Goal: Information Seeking & Learning: Check status

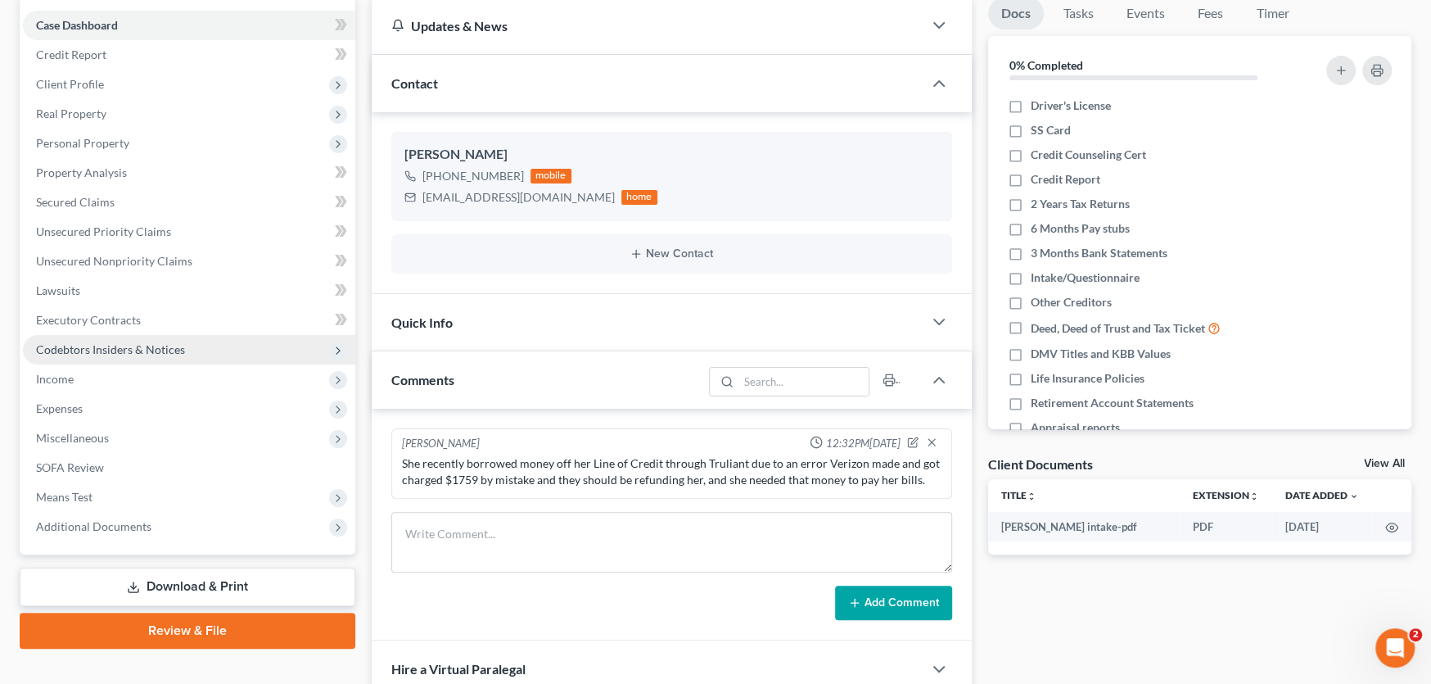
scroll to position [246, 0]
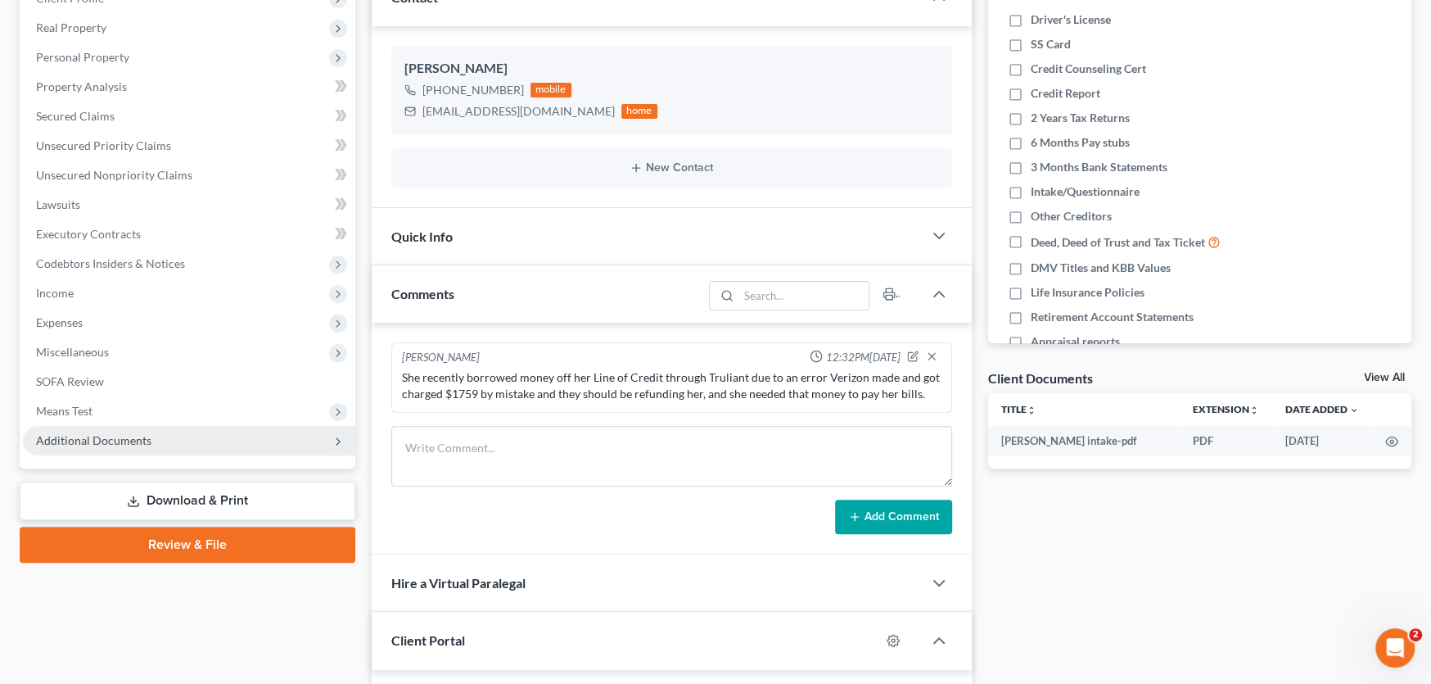
click at [121, 435] on span "Additional Documents" at bounding box center [93, 440] width 115 height 14
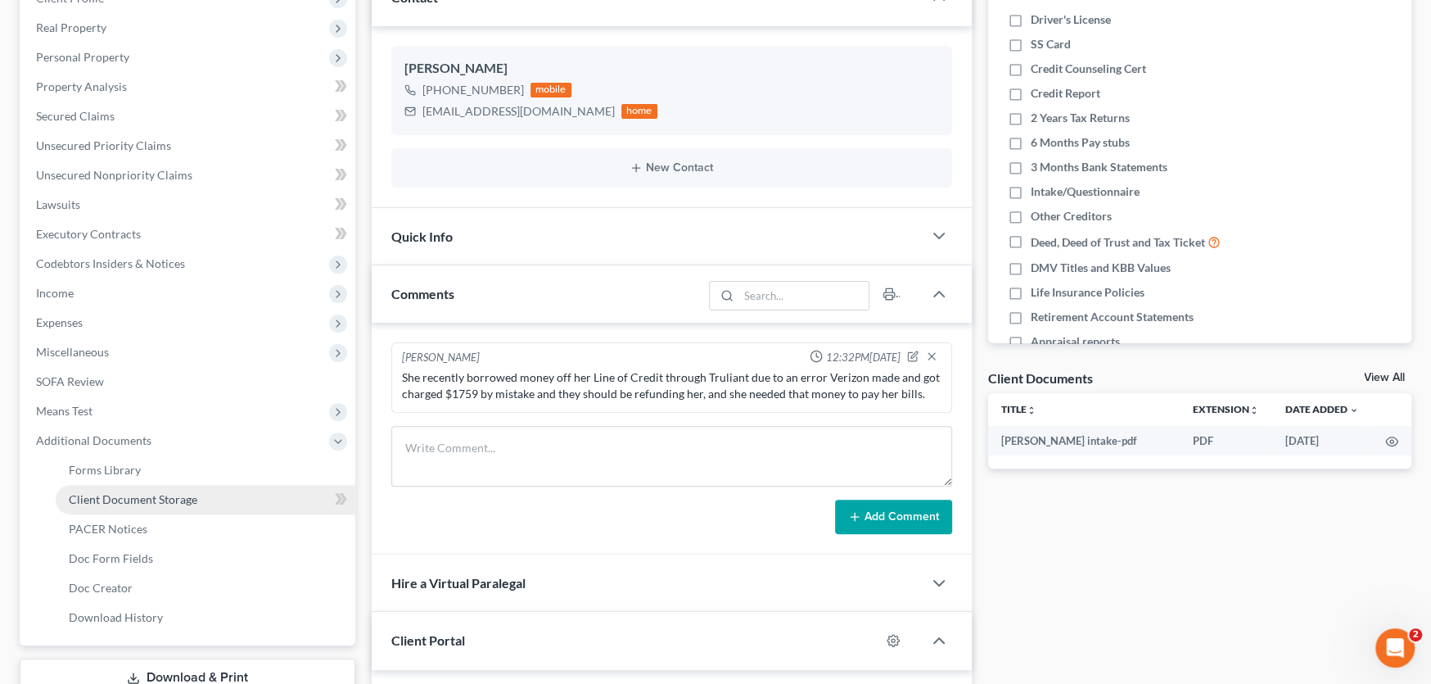
click at [158, 501] on span "Client Document Storage" at bounding box center [133, 499] width 129 height 14
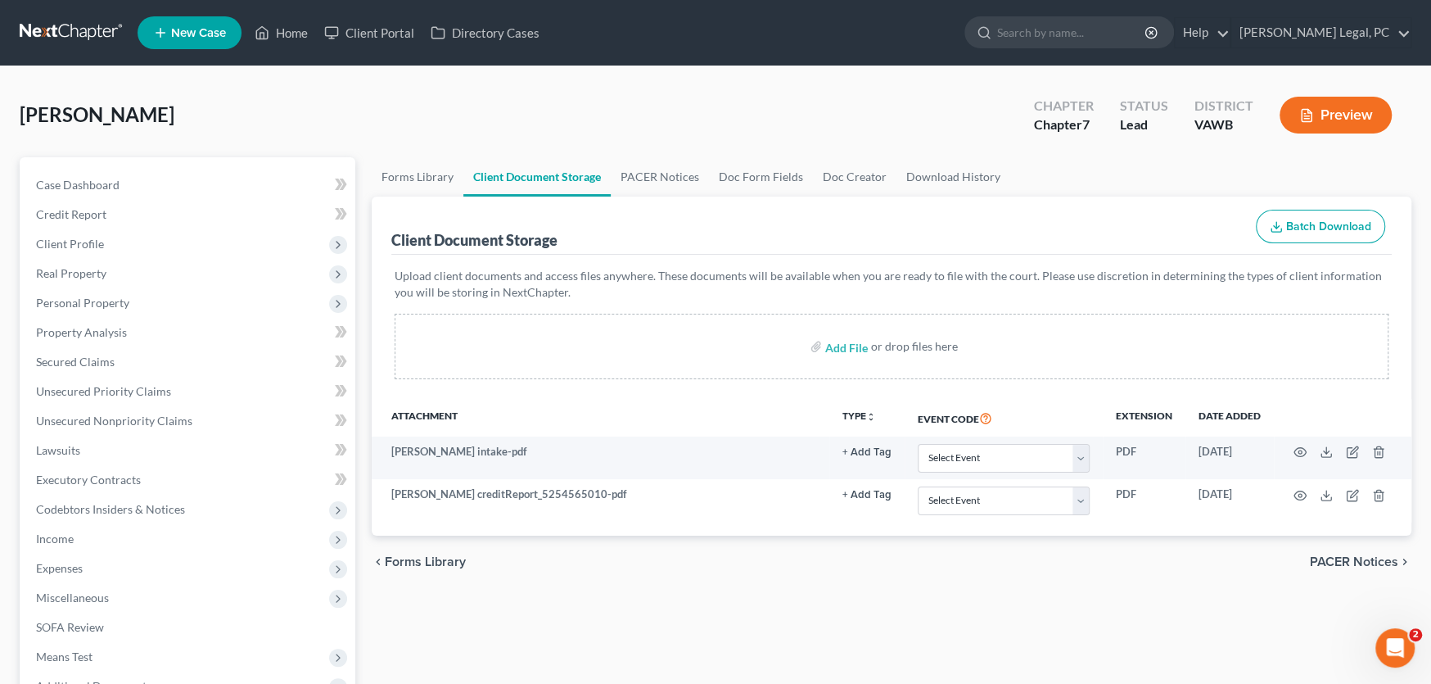
click at [43, 22] on link at bounding box center [72, 32] width 105 height 29
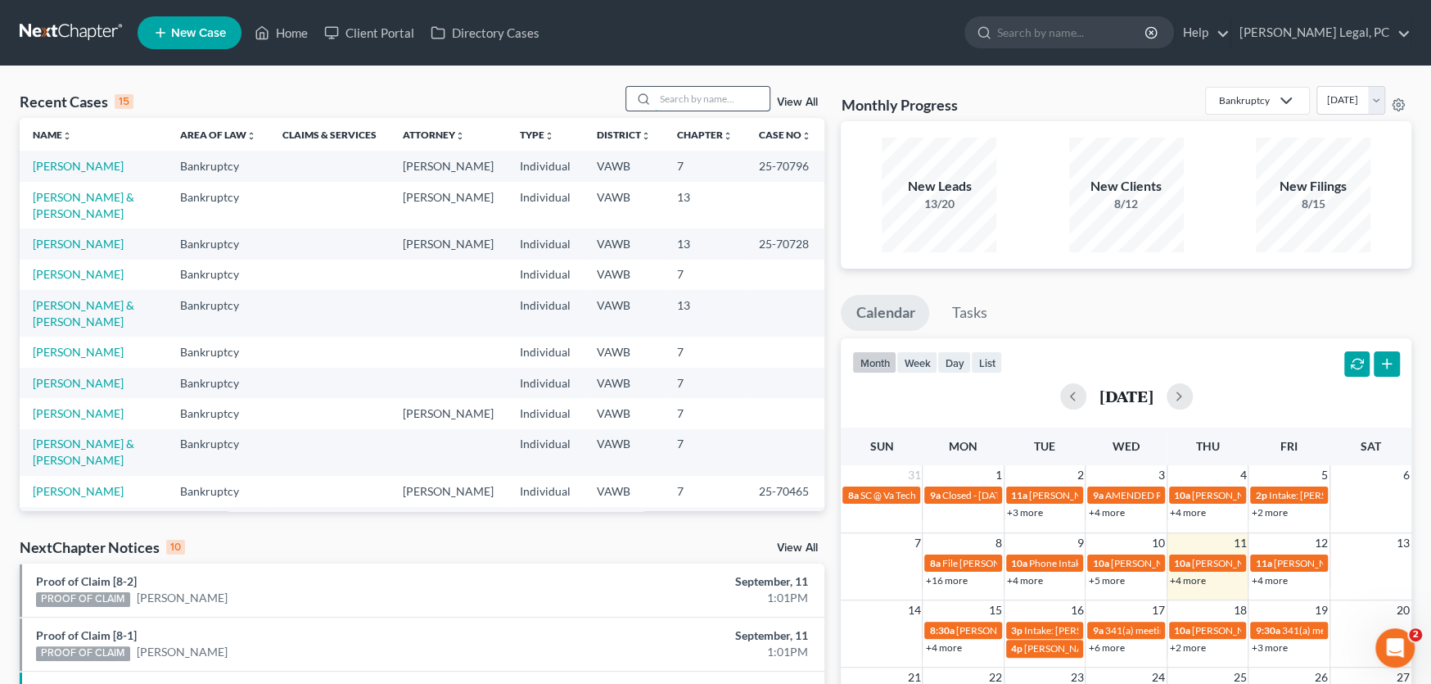
click at [680, 89] on input "search" at bounding box center [712, 99] width 115 height 24
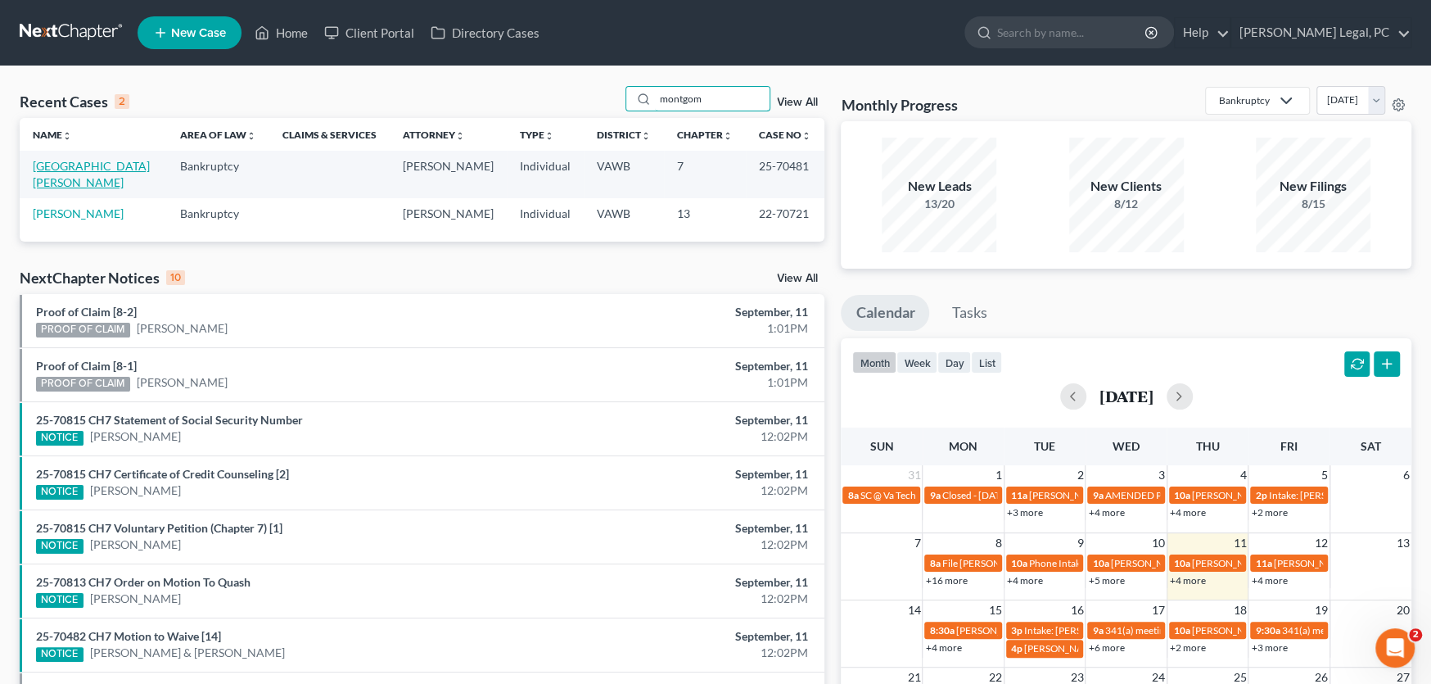
type input "montgom"
click at [72, 166] on link "[GEOGRAPHIC_DATA][PERSON_NAME]" at bounding box center [91, 174] width 117 height 30
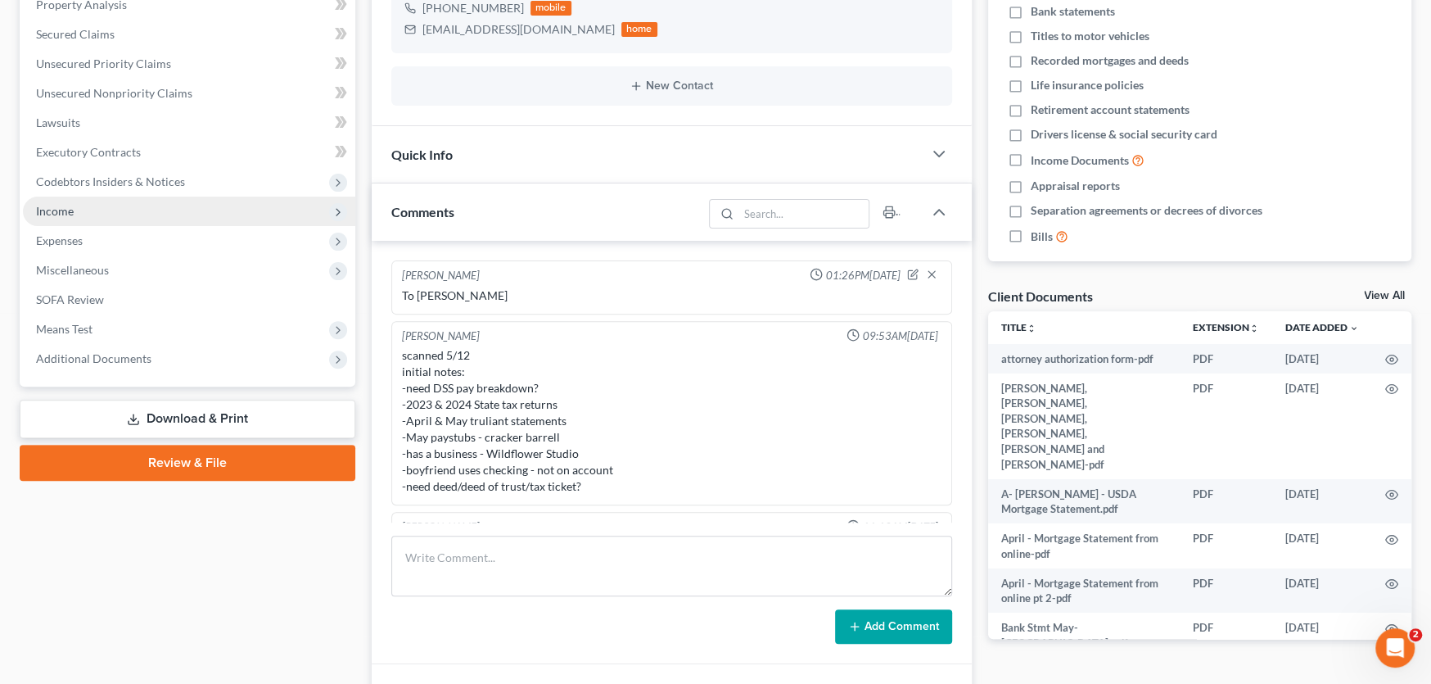
scroll to position [794, 0]
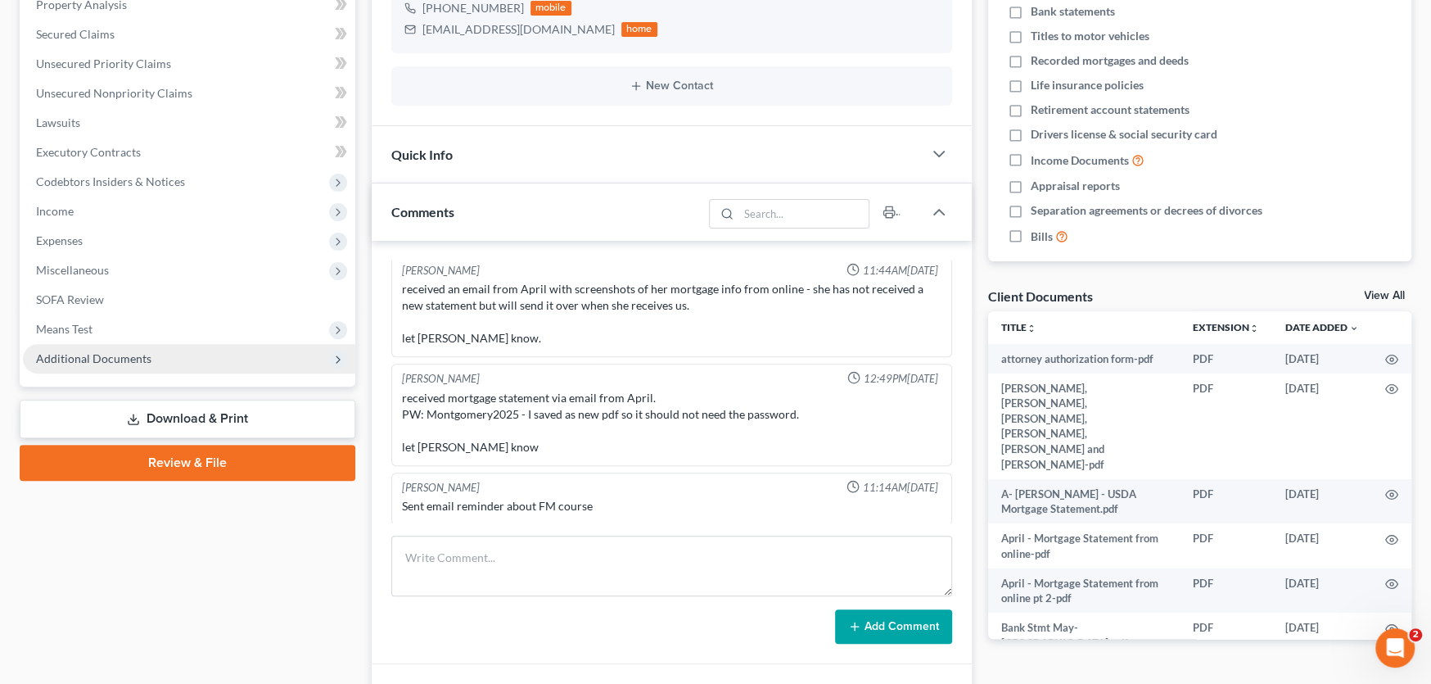
click at [93, 353] on span "Additional Documents" at bounding box center [93, 358] width 115 height 14
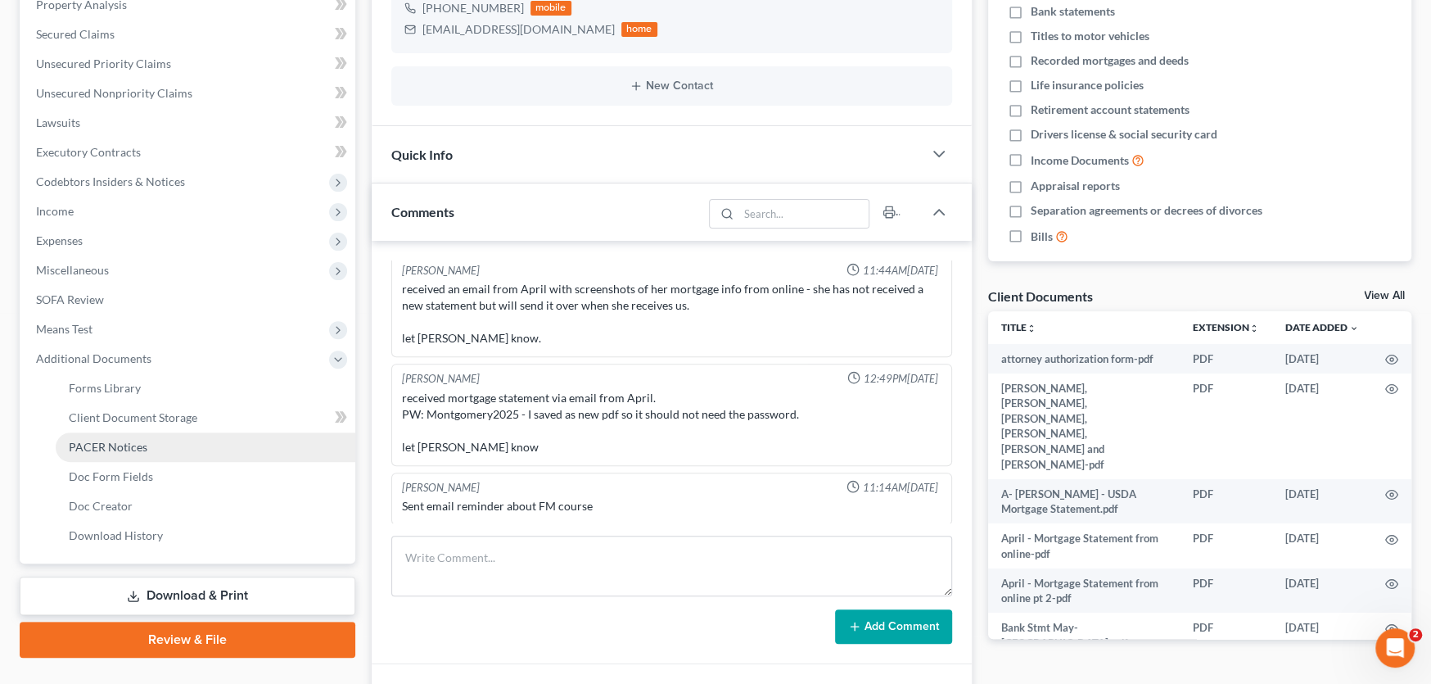
click at [111, 440] on span "PACER Notices" at bounding box center [108, 447] width 79 height 14
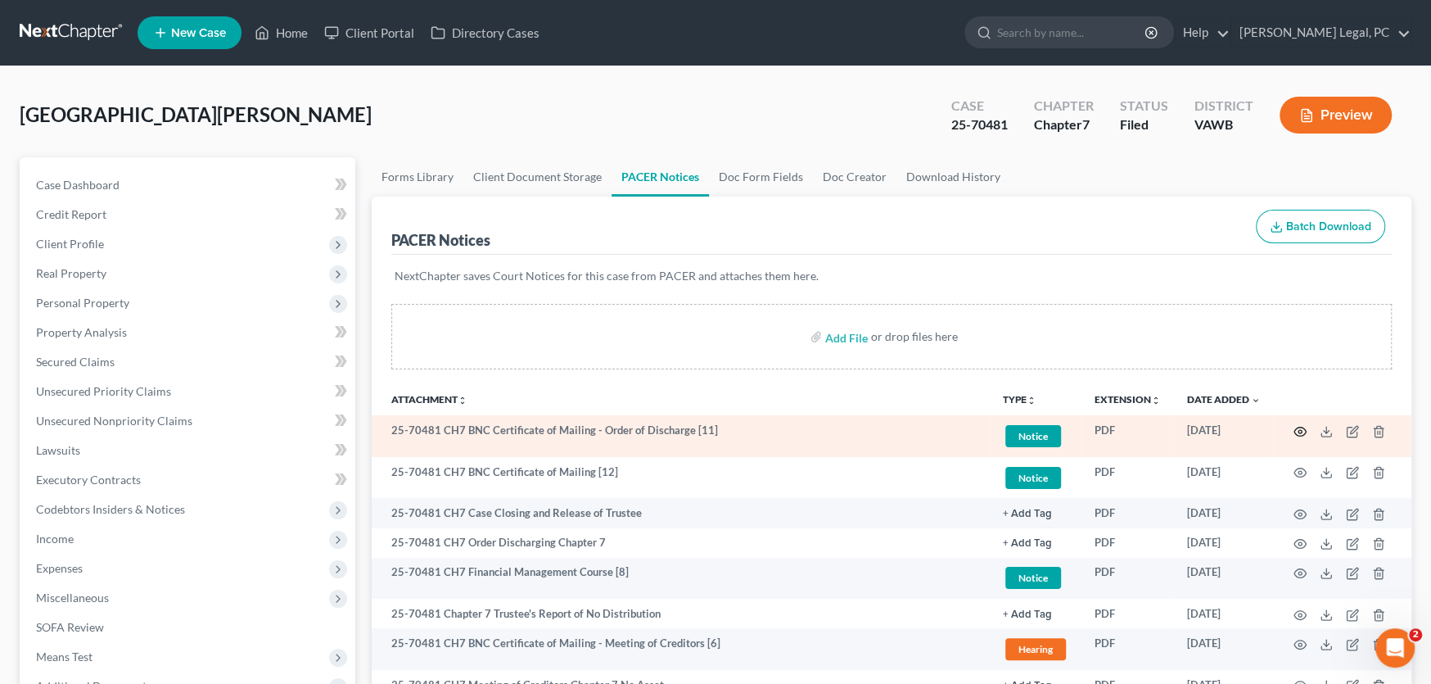
click at [1300, 430] on circle "button" at bounding box center [1300, 431] width 3 height 3
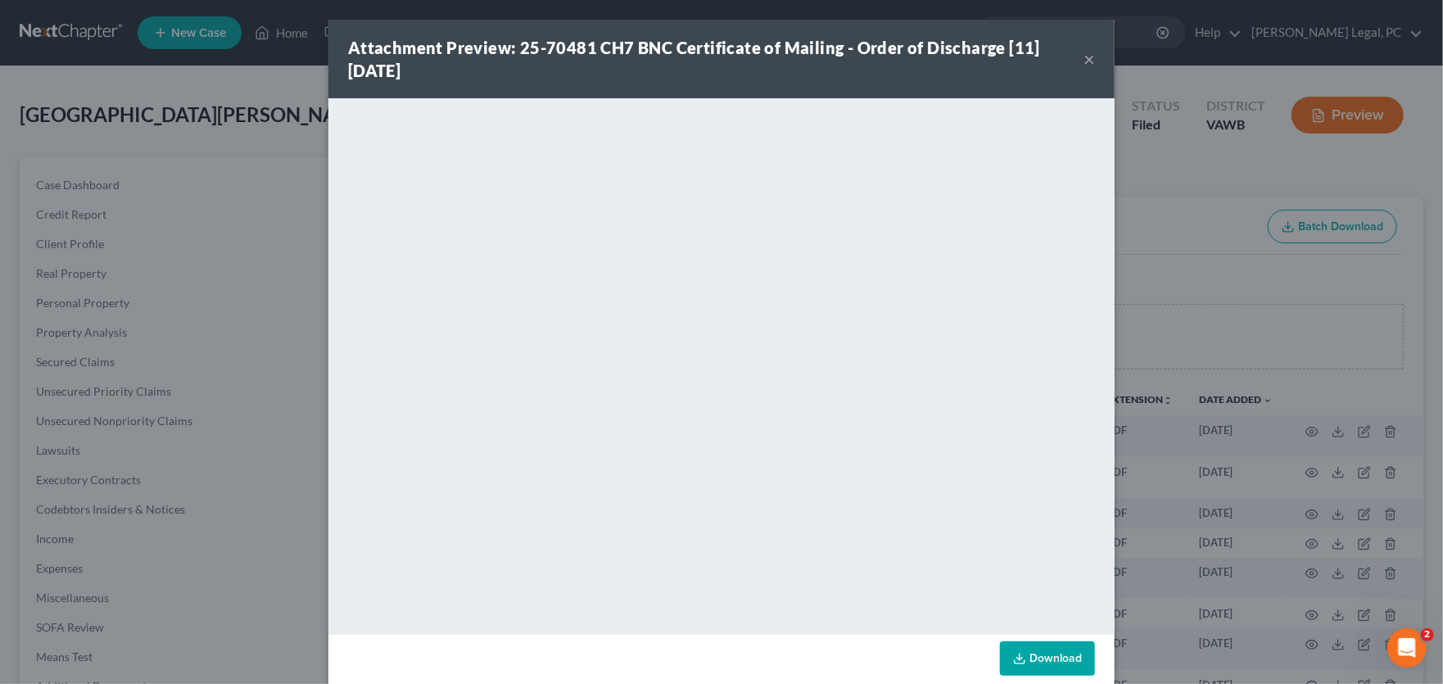
click at [1091, 66] on div "Attachment Preview: 25-70481 CH7 BNC Certificate of Mailing - Order of Discharg…" at bounding box center [721, 59] width 786 height 79
click at [1089, 59] on div "Attachment Preview: 25-70481 CH7 BNC Certificate of Mailing - Order of Discharg…" at bounding box center [721, 59] width 786 height 79
click at [1083, 59] on button "×" at bounding box center [1088, 59] width 11 height 20
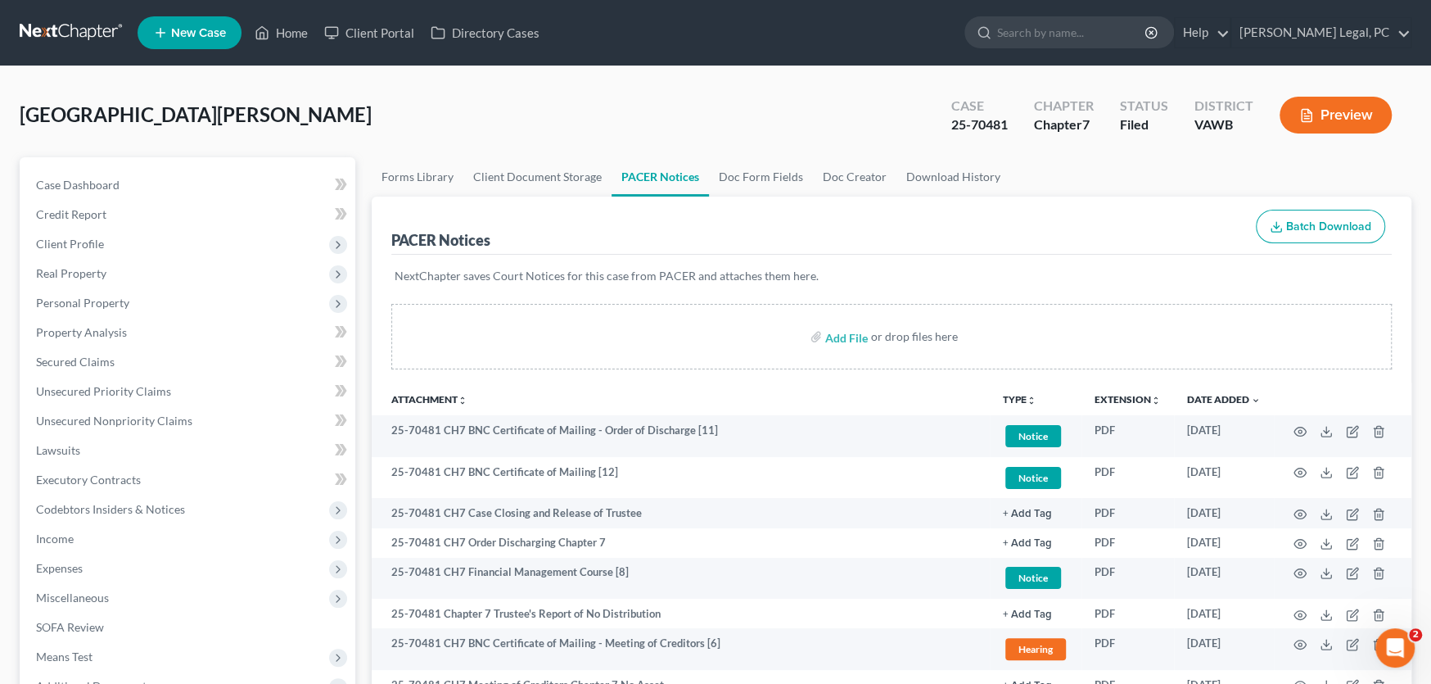
click at [118, 116] on span "[GEOGRAPHIC_DATA][PERSON_NAME]" at bounding box center [196, 114] width 352 height 24
click at [91, 189] on span "Case Dashboard" at bounding box center [78, 185] width 84 height 14
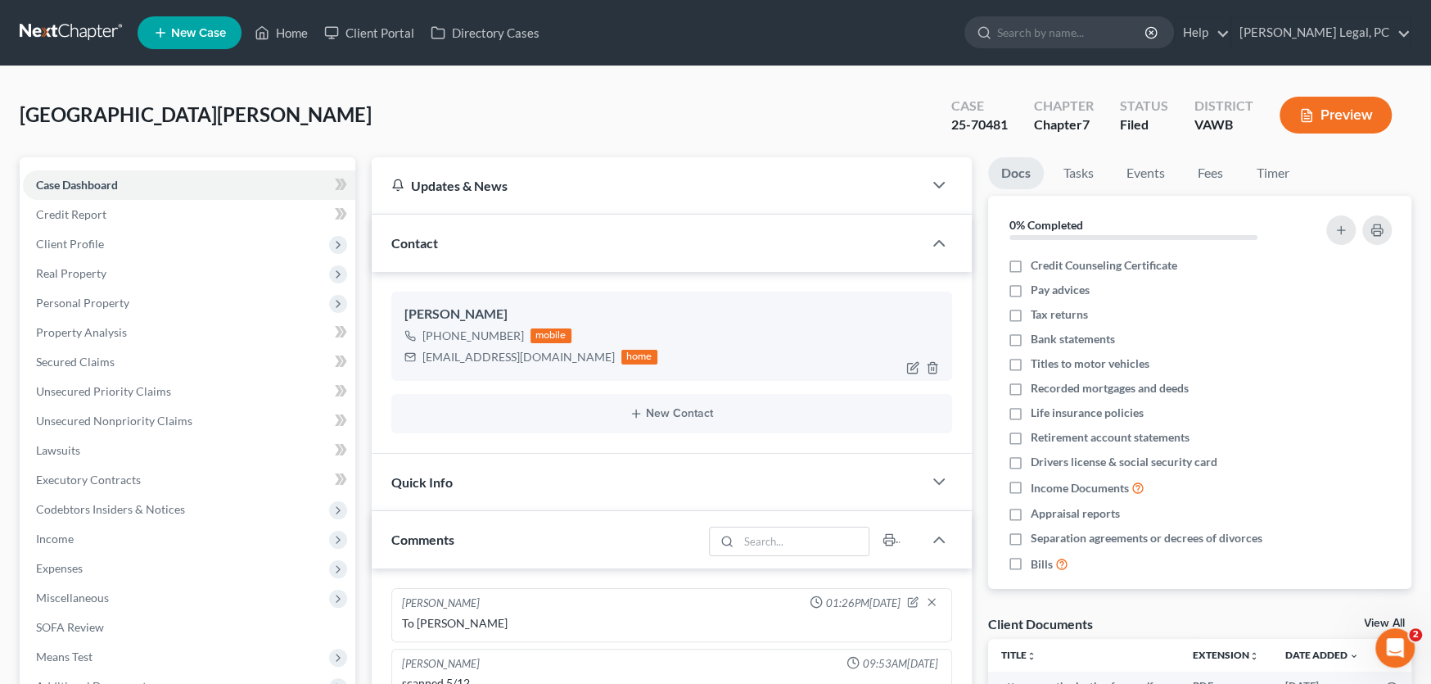
scroll to position [794, 0]
drag, startPoint x: 590, startPoint y: 359, endPoint x: 422, endPoint y: 359, distance: 168.7
click at [422, 359] on div "april.montgomery20@icloud.com home" at bounding box center [530, 356] width 253 height 21
copy div "april.montgomery20@icloud.com"
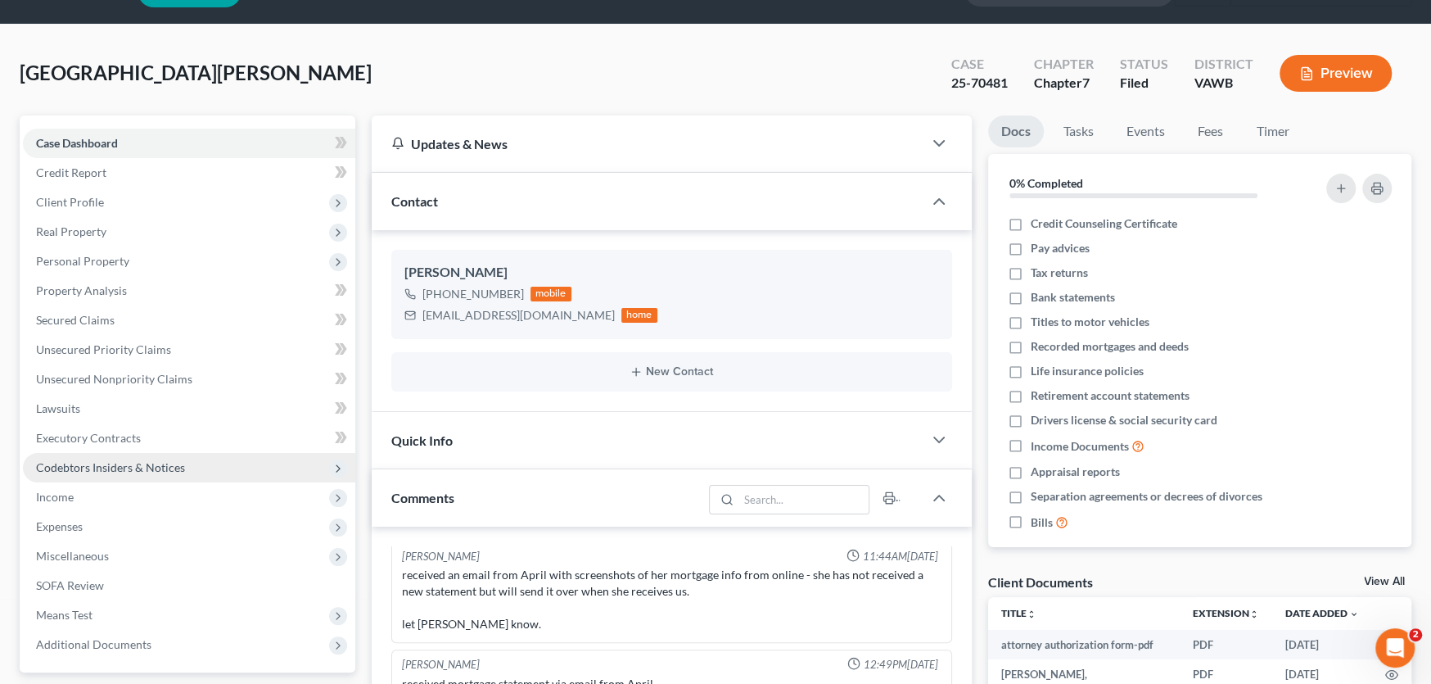
scroll to position [82, 0]
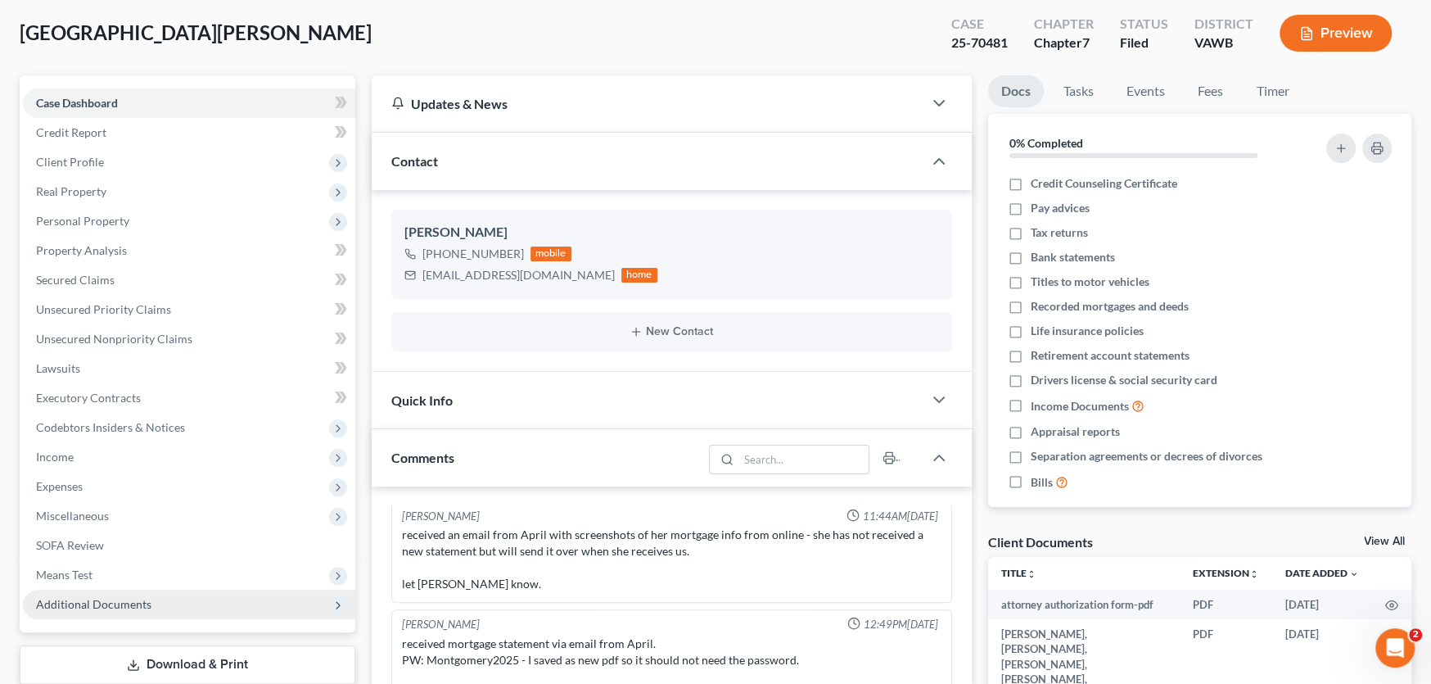
click at [107, 599] on span "Additional Documents" at bounding box center [93, 604] width 115 height 14
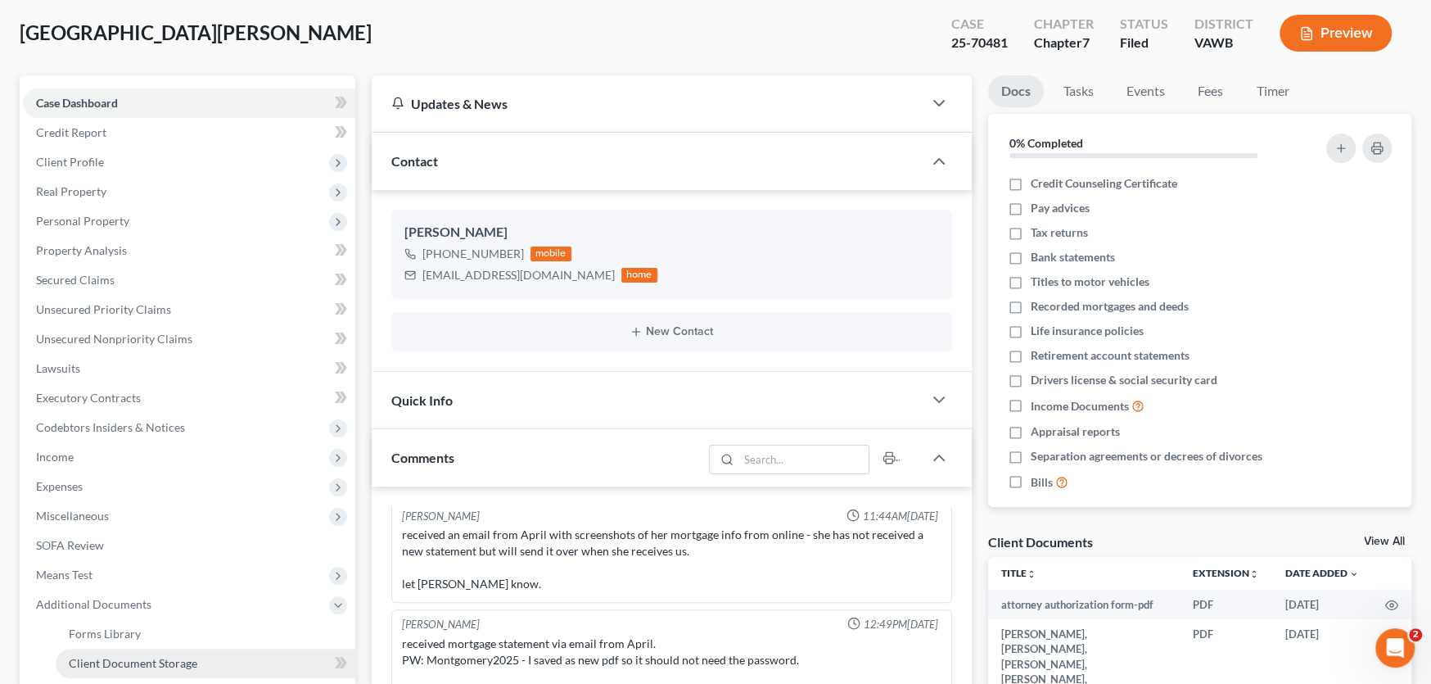
click at [158, 656] on span "Client Document Storage" at bounding box center [133, 663] width 129 height 14
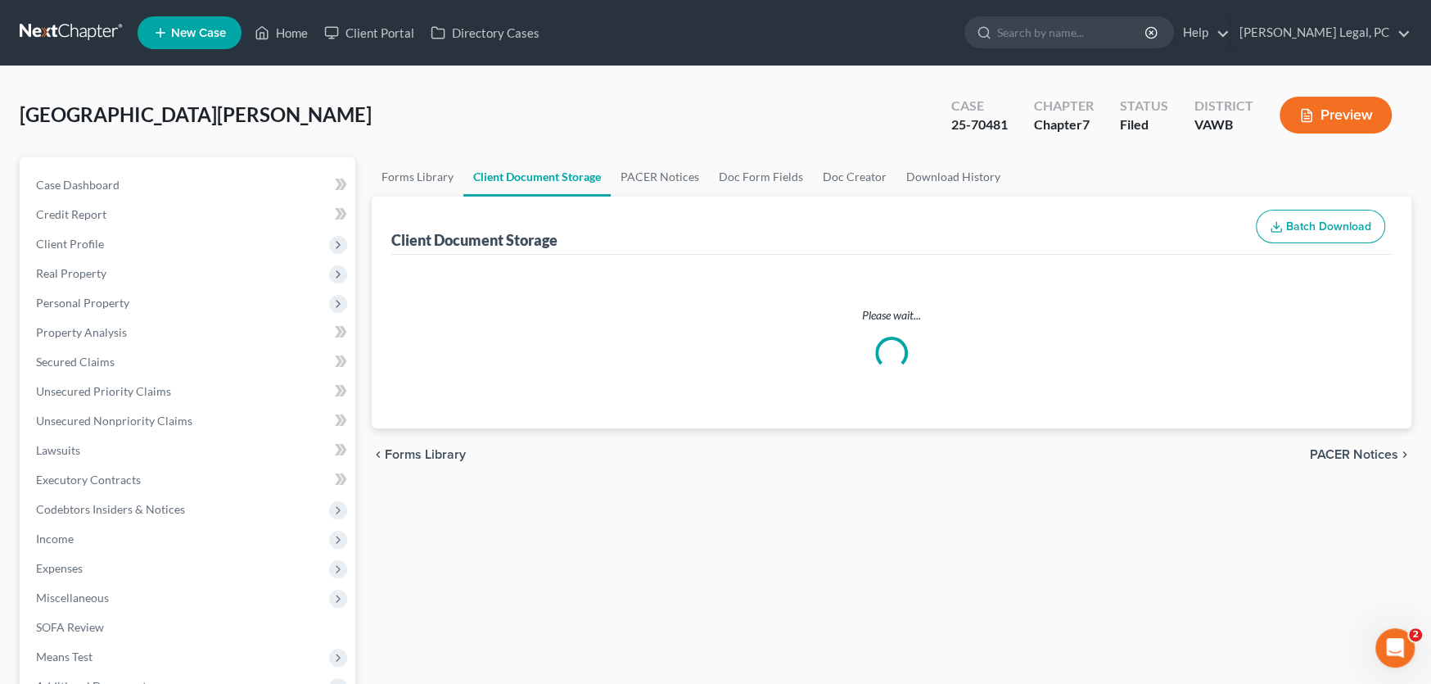
select select "0"
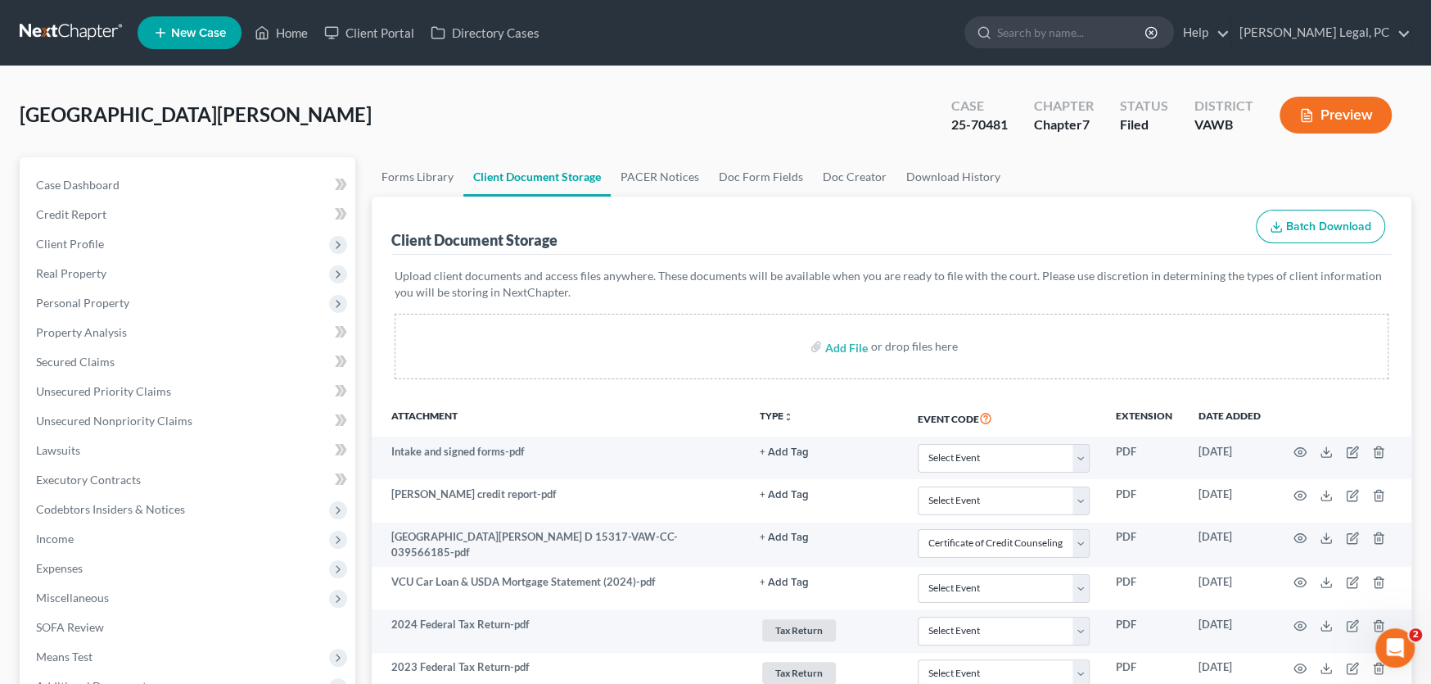
select select "0"
click at [102, 183] on span "Case Dashboard" at bounding box center [78, 185] width 84 height 14
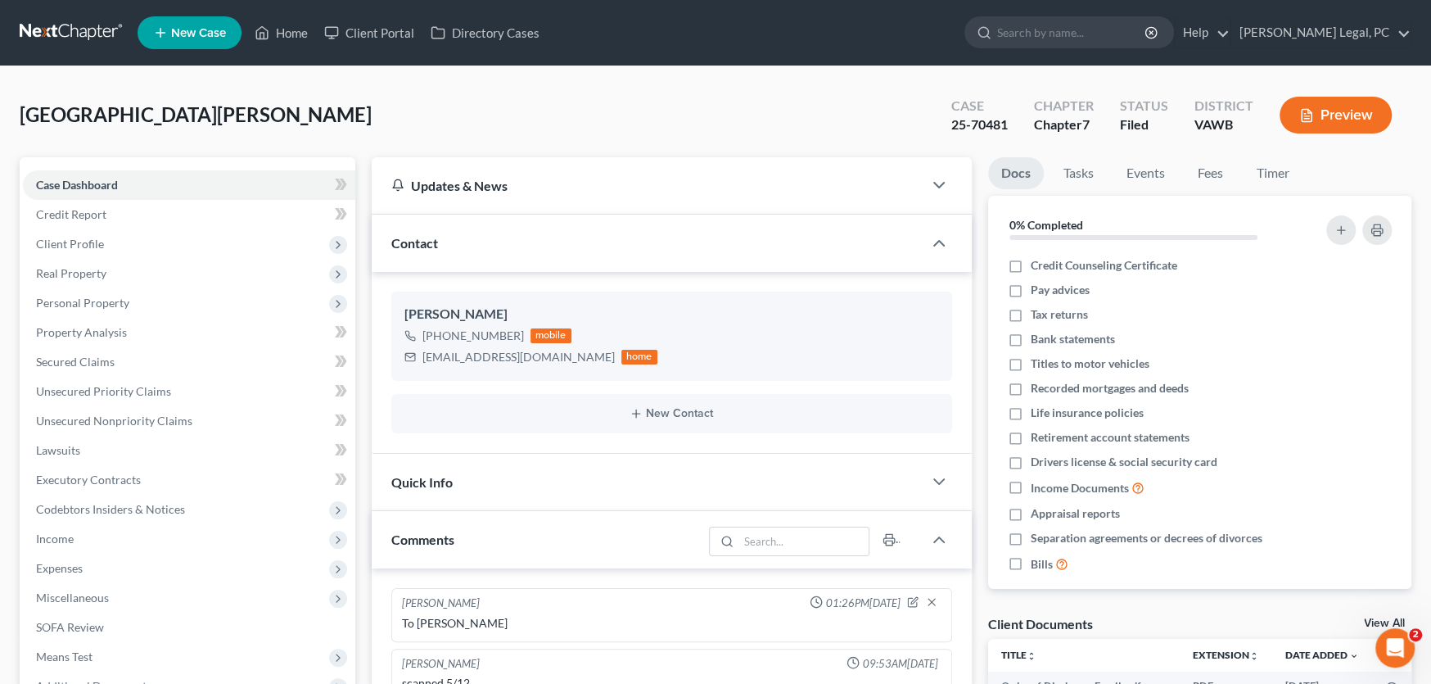
scroll to position [794, 0]
click at [95, 32] on link at bounding box center [72, 32] width 105 height 29
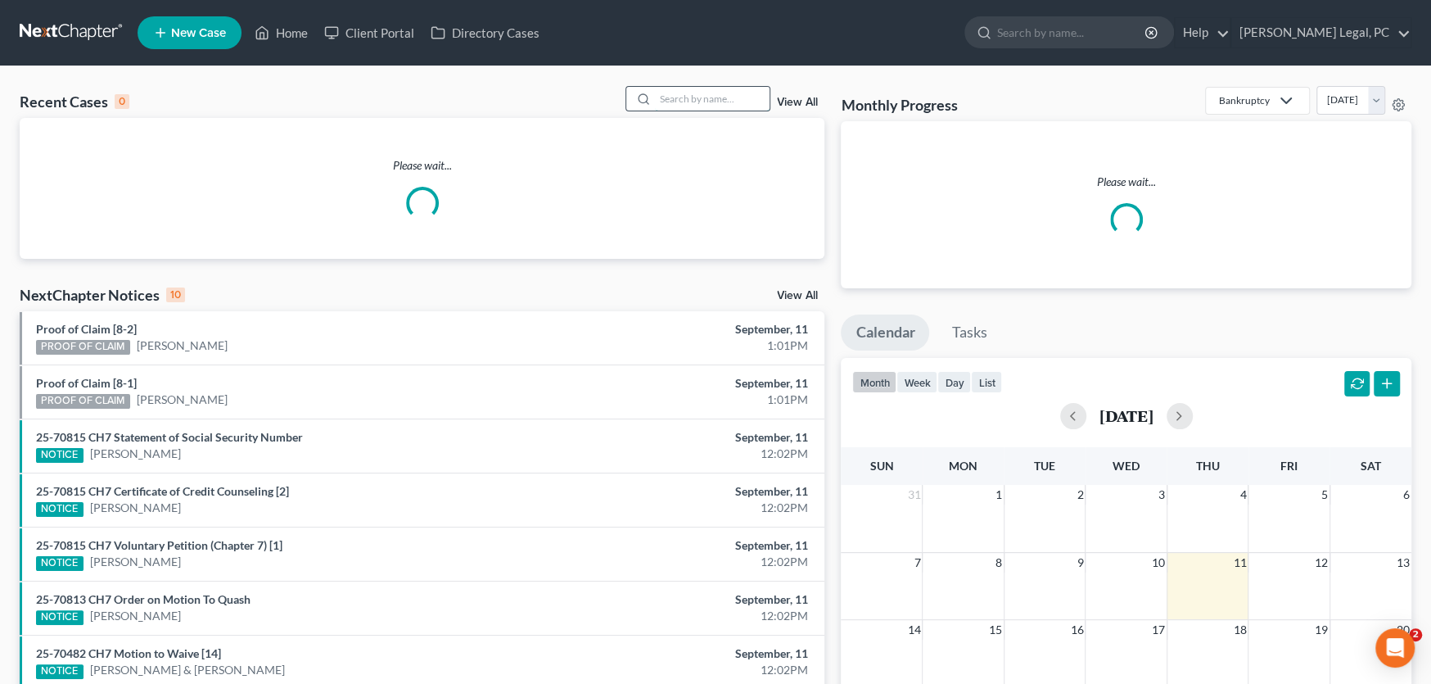
click at [734, 100] on input "search" at bounding box center [712, 99] width 115 height 24
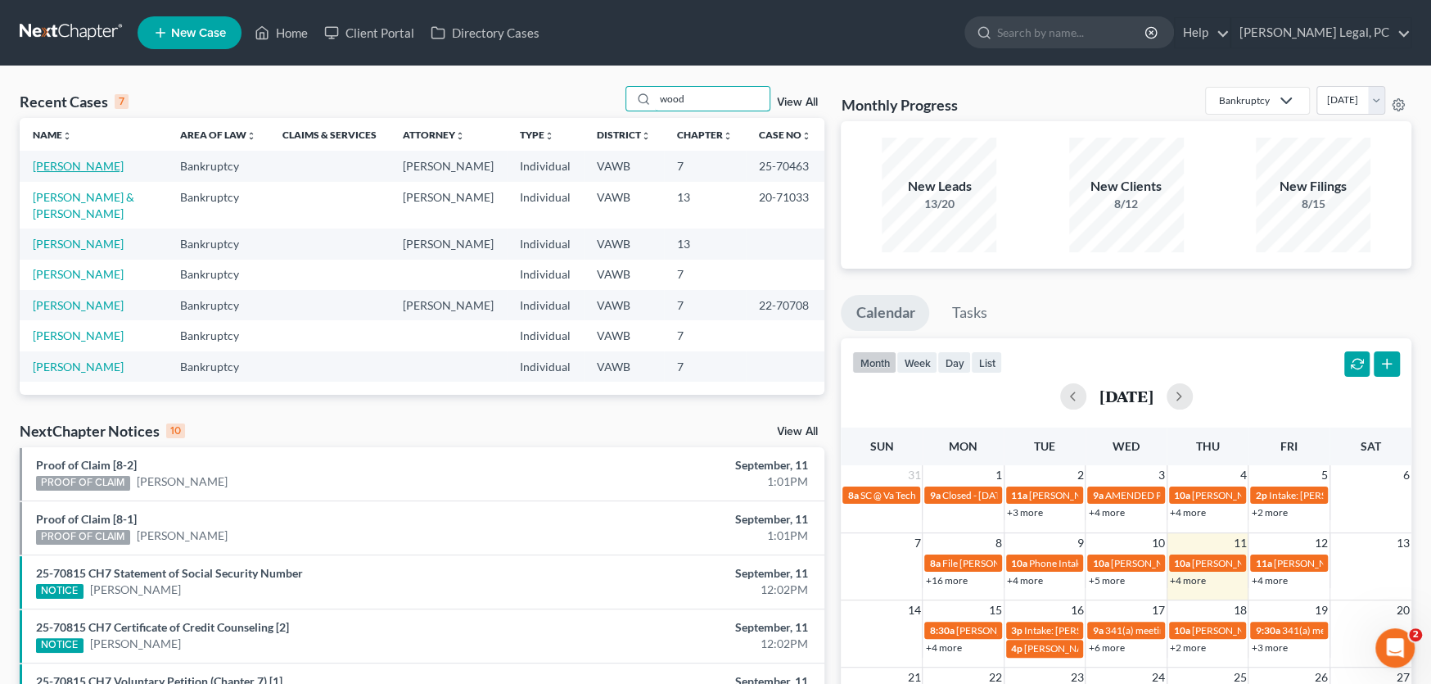
type input "wood"
click at [60, 164] on link "[PERSON_NAME]" at bounding box center [78, 166] width 91 height 14
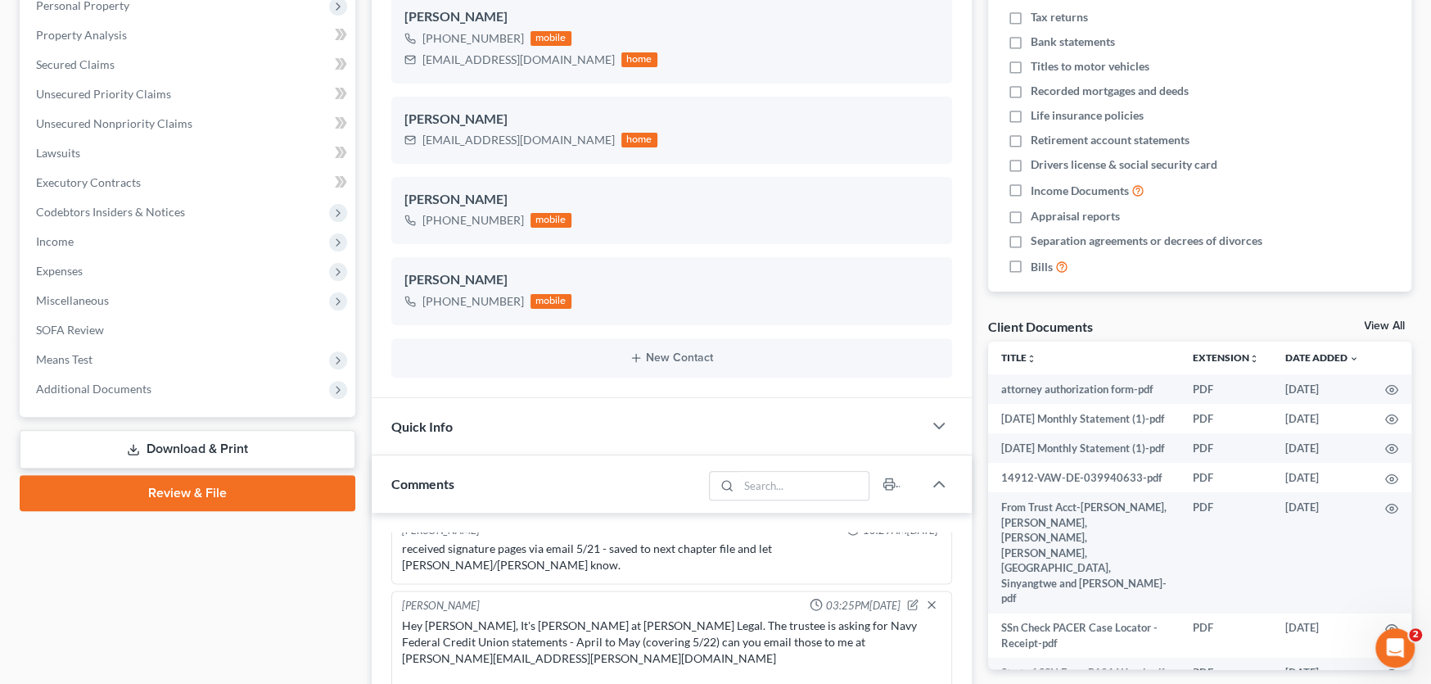
scroll to position [328, 0]
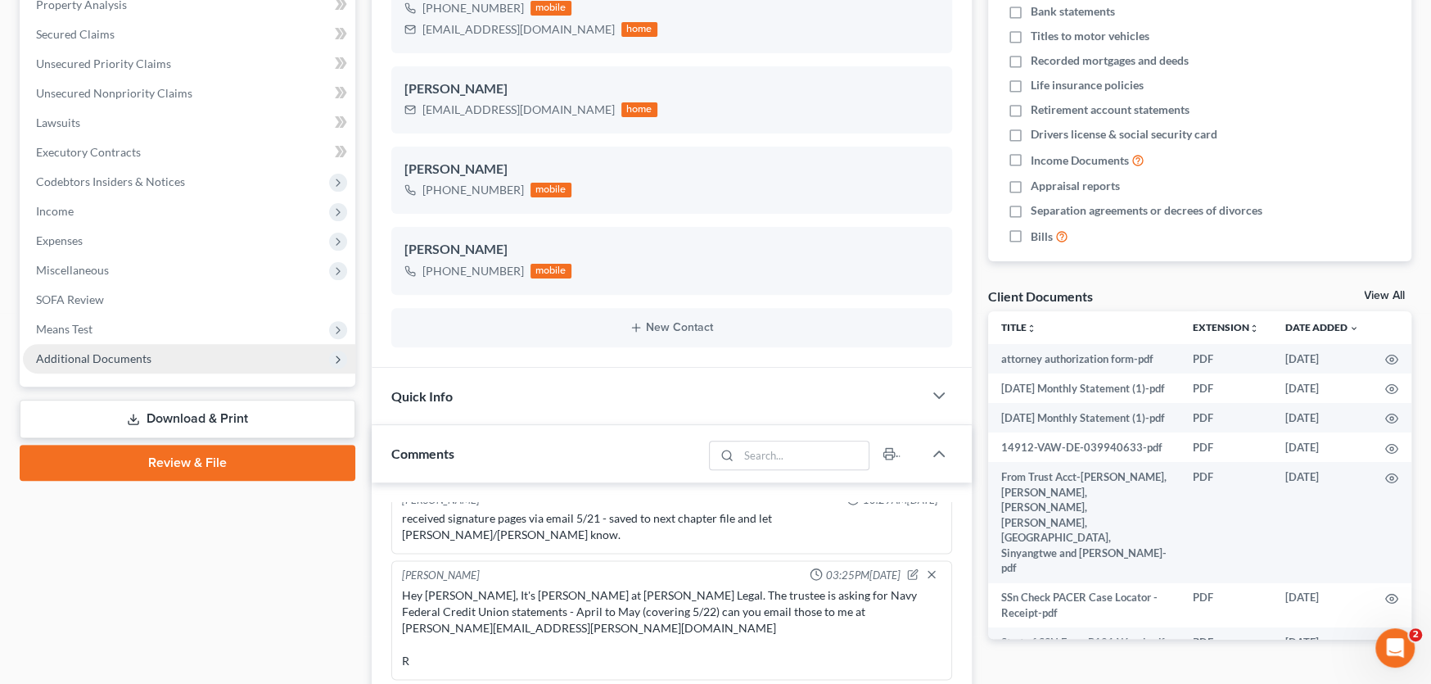
click at [120, 364] on span "Additional Documents" at bounding box center [189, 358] width 332 height 29
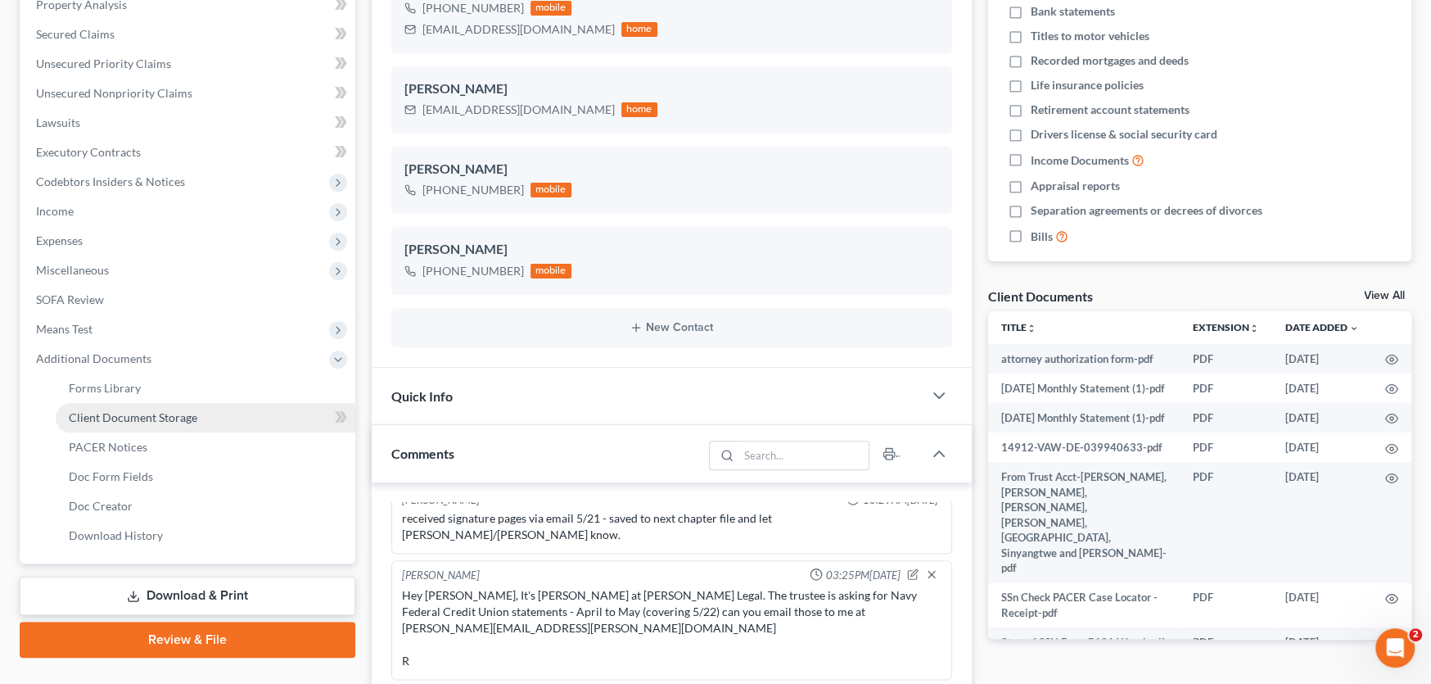
click at [120, 405] on link "Client Document Storage" at bounding box center [206, 417] width 300 height 29
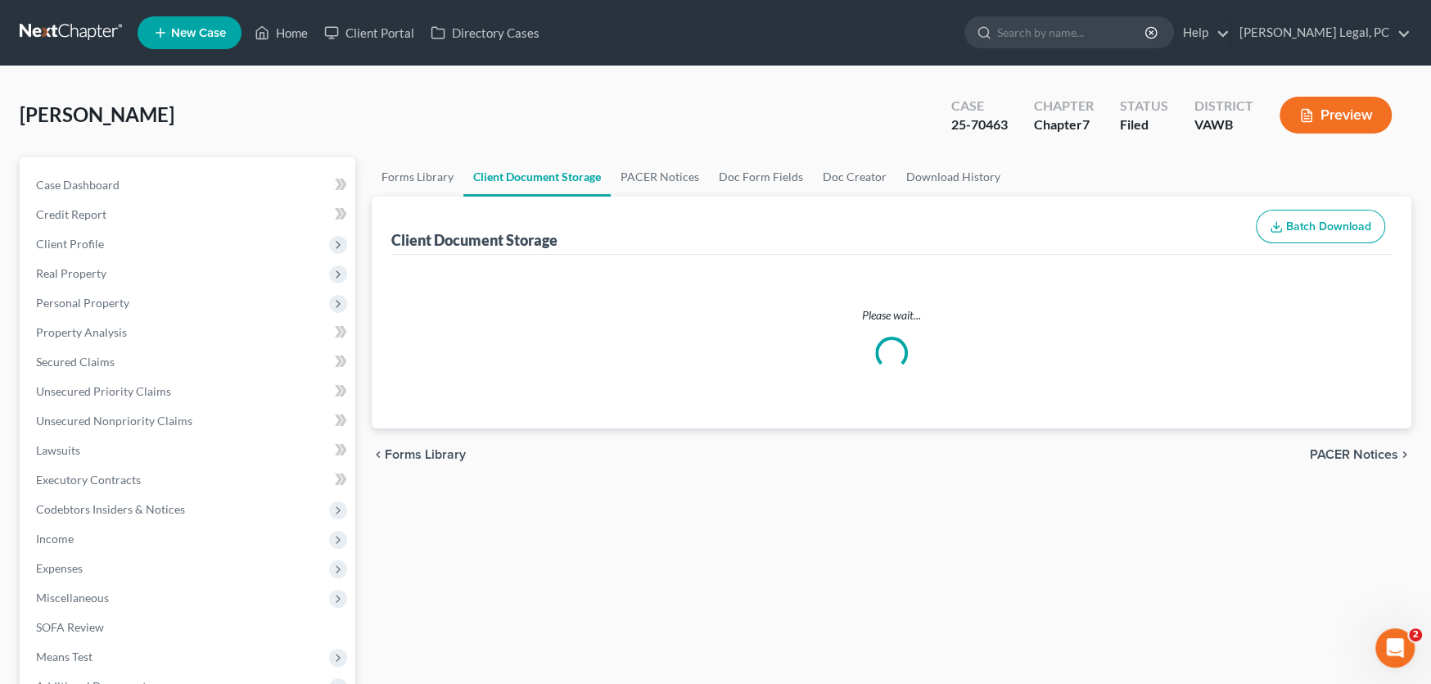
select select "0"
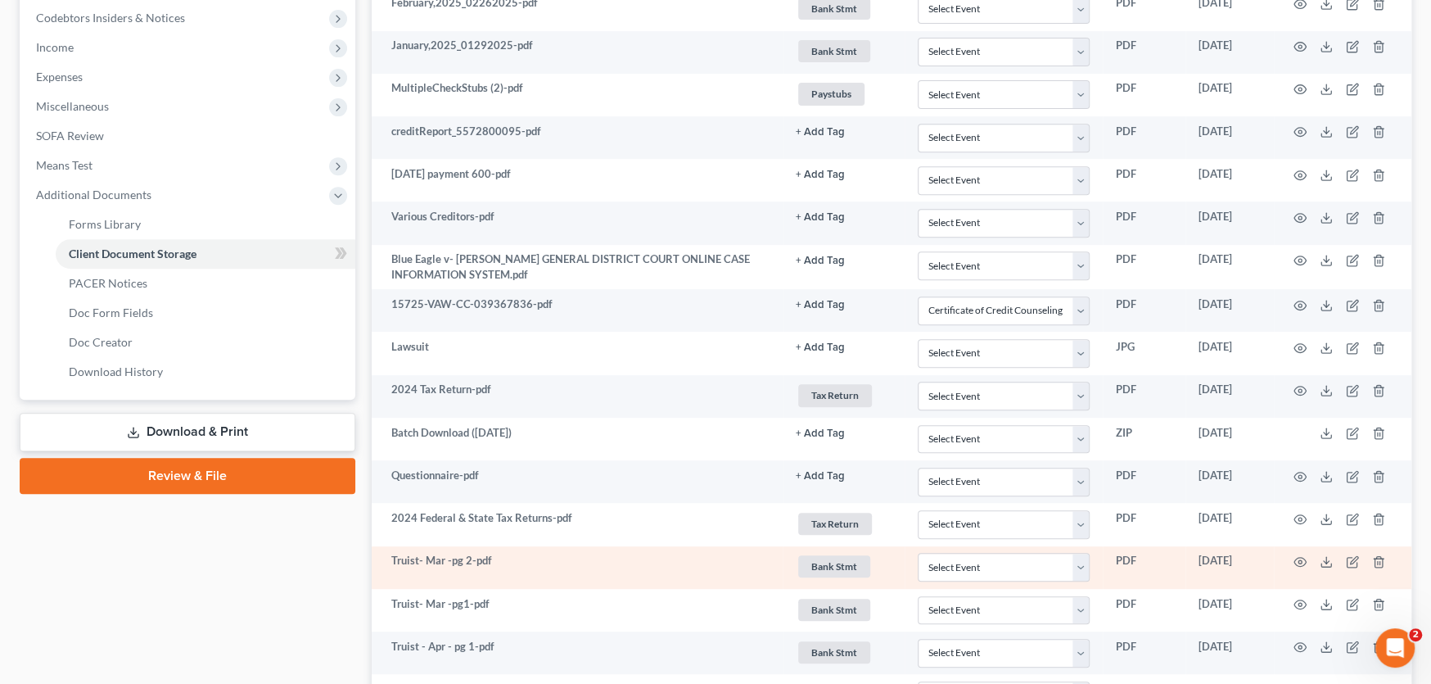
select select "0"
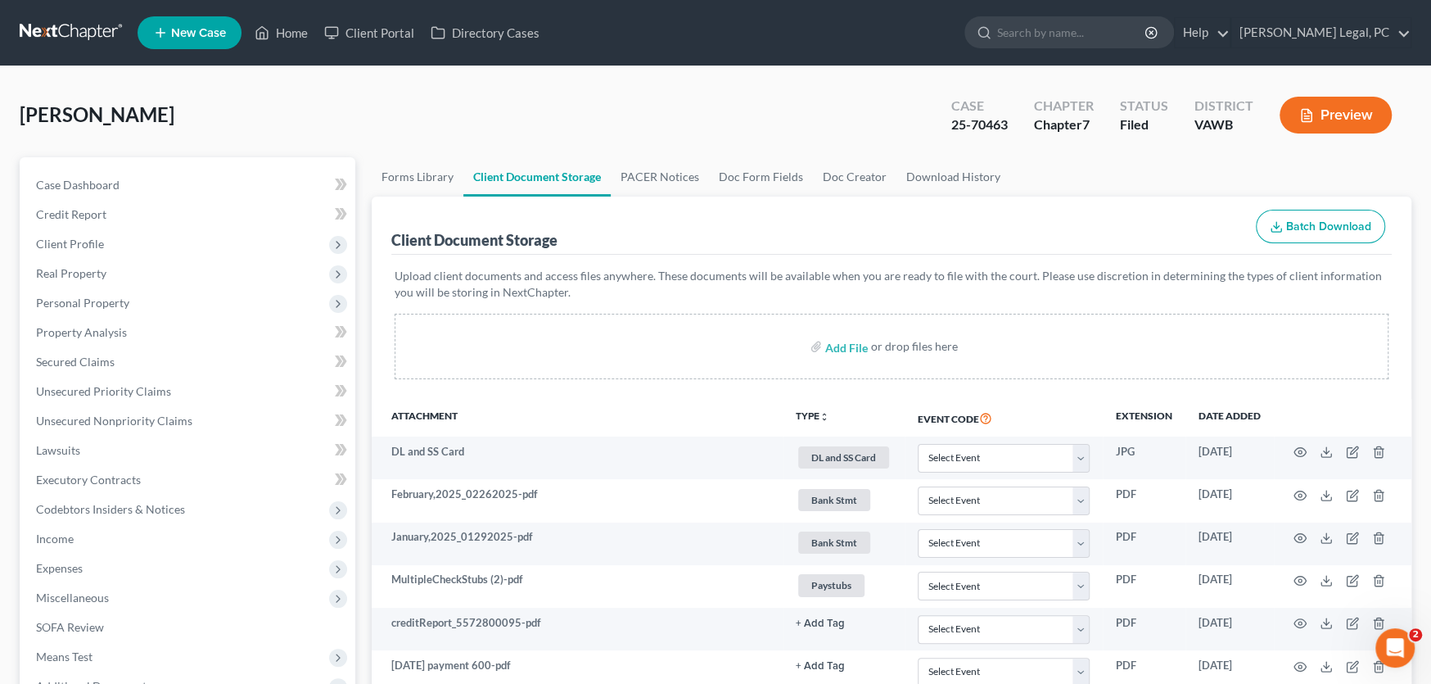
click at [73, 29] on link at bounding box center [72, 32] width 105 height 29
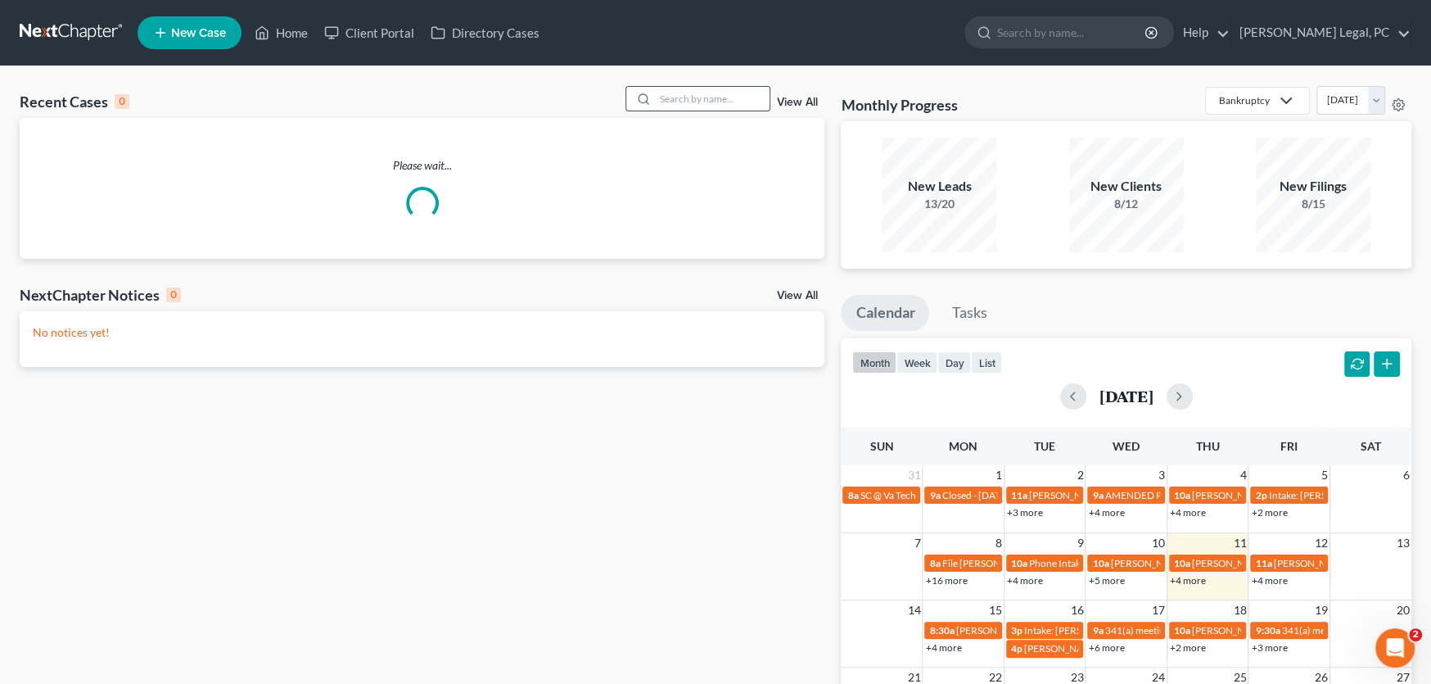
click at [668, 93] on input "search" at bounding box center [712, 99] width 115 height 24
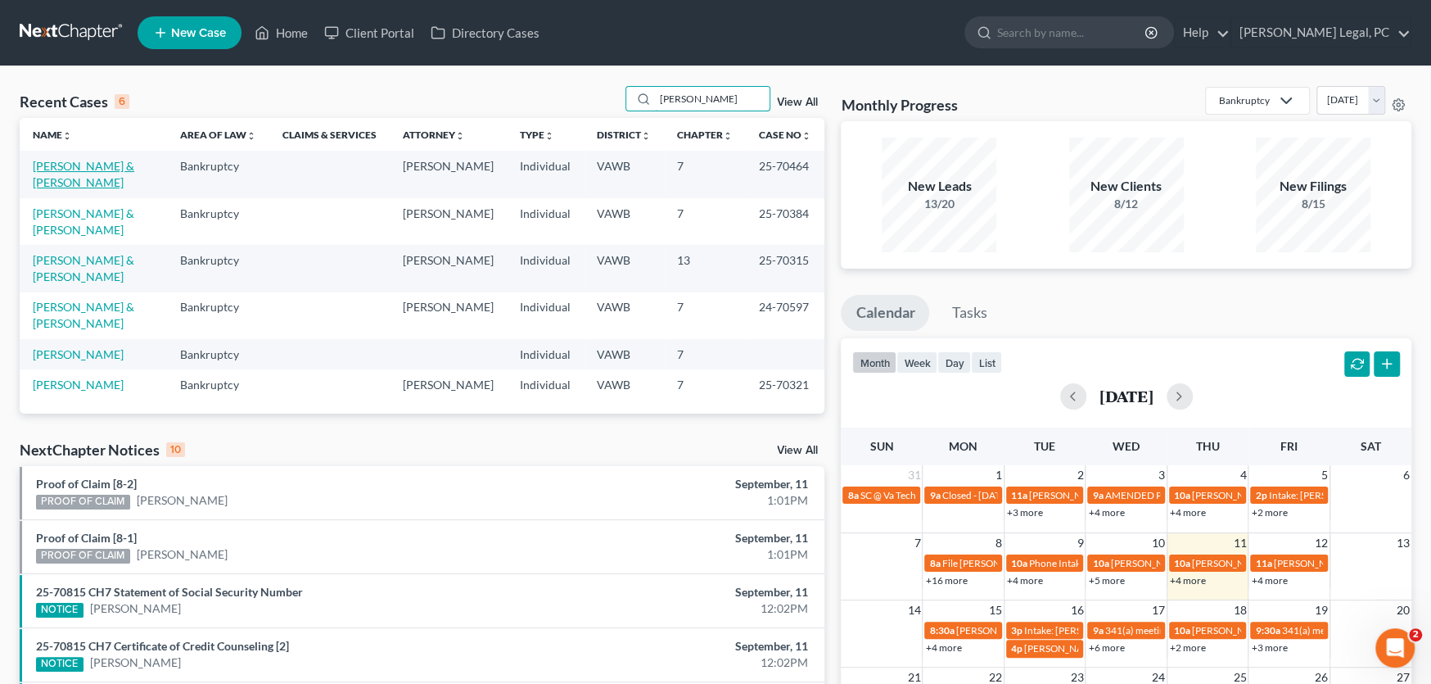
type input "[PERSON_NAME]"
click at [104, 159] on link "[PERSON_NAME] & [PERSON_NAME]" at bounding box center [84, 174] width 102 height 30
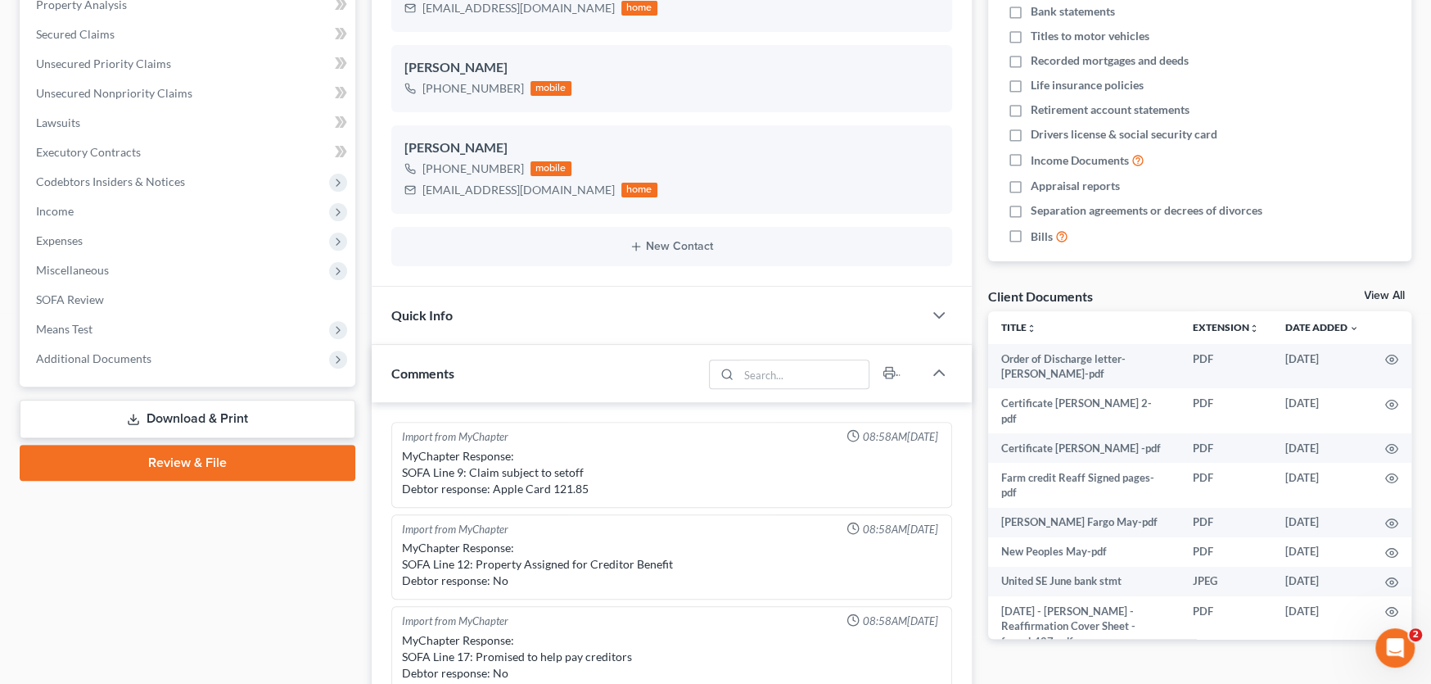
scroll to position [1425, 0]
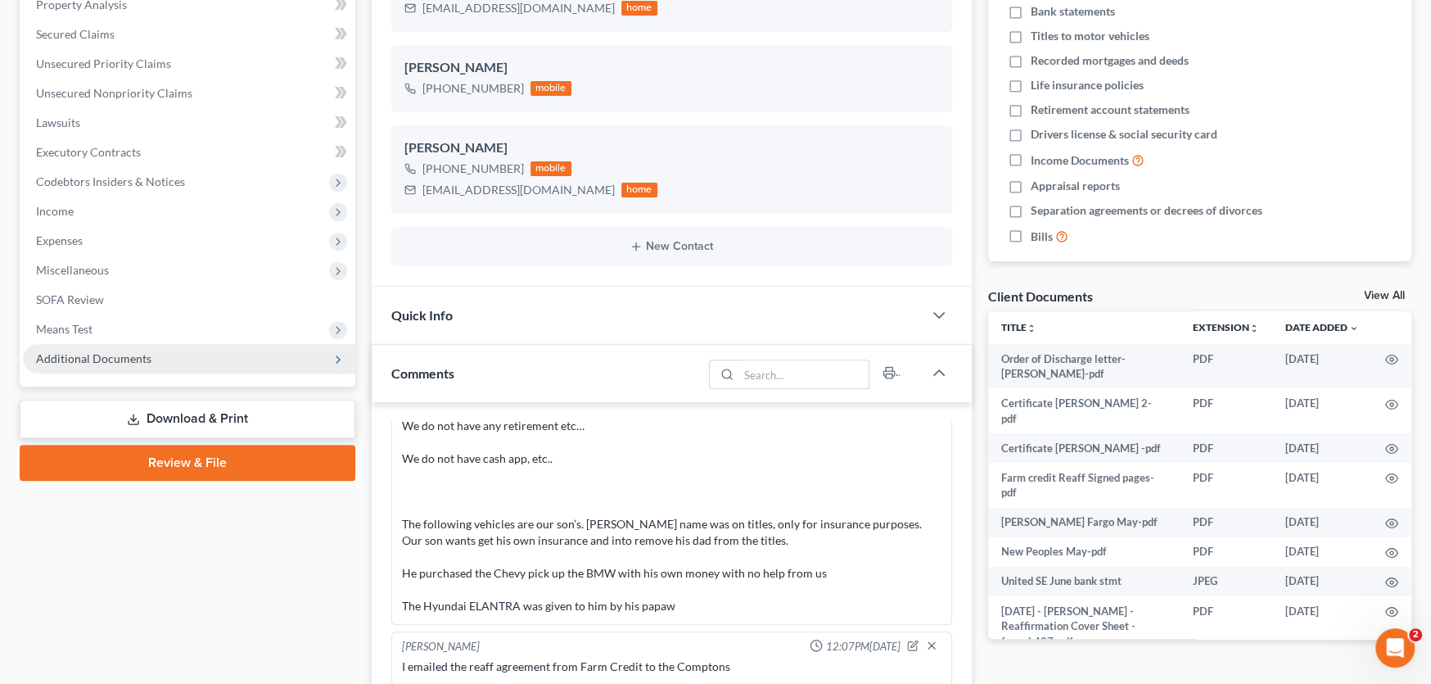
click at [98, 358] on span "Additional Documents" at bounding box center [93, 358] width 115 height 14
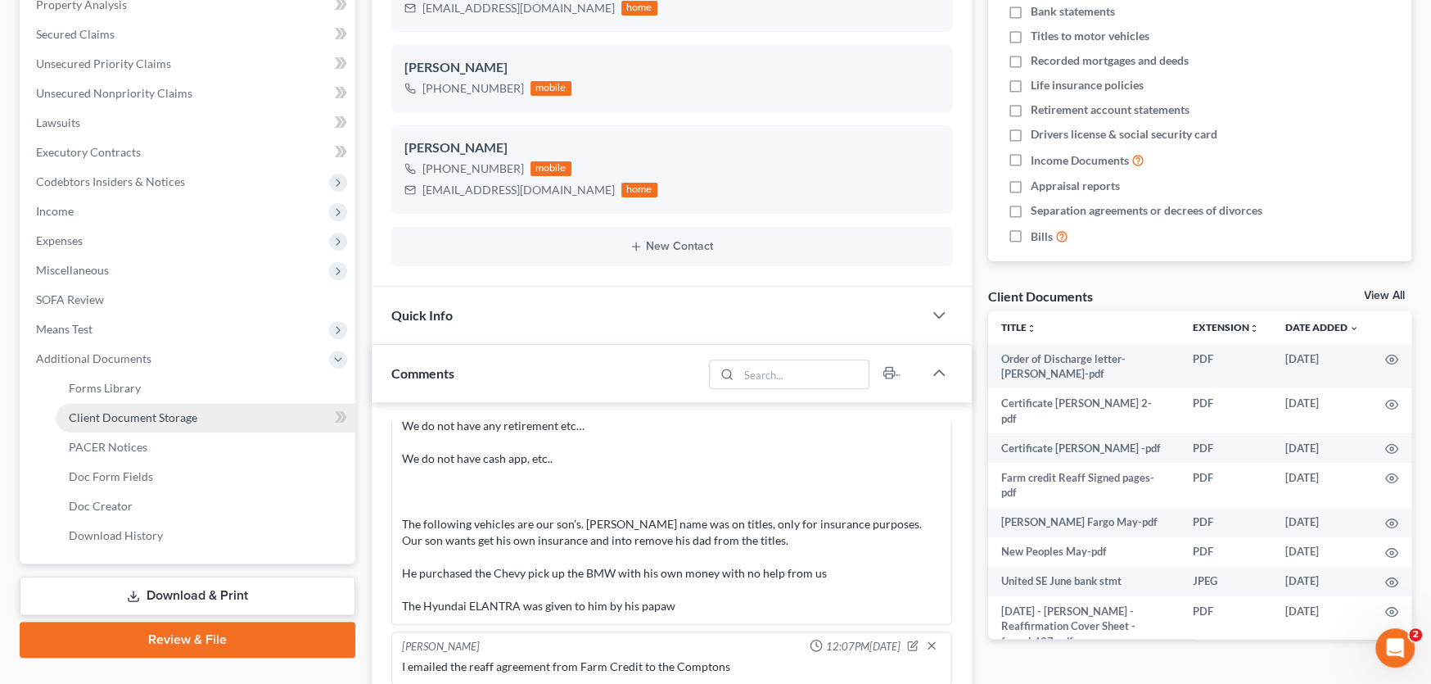
click at [161, 417] on span "Client Document Storage" at bounding box center [133, 417] width 129 height 14
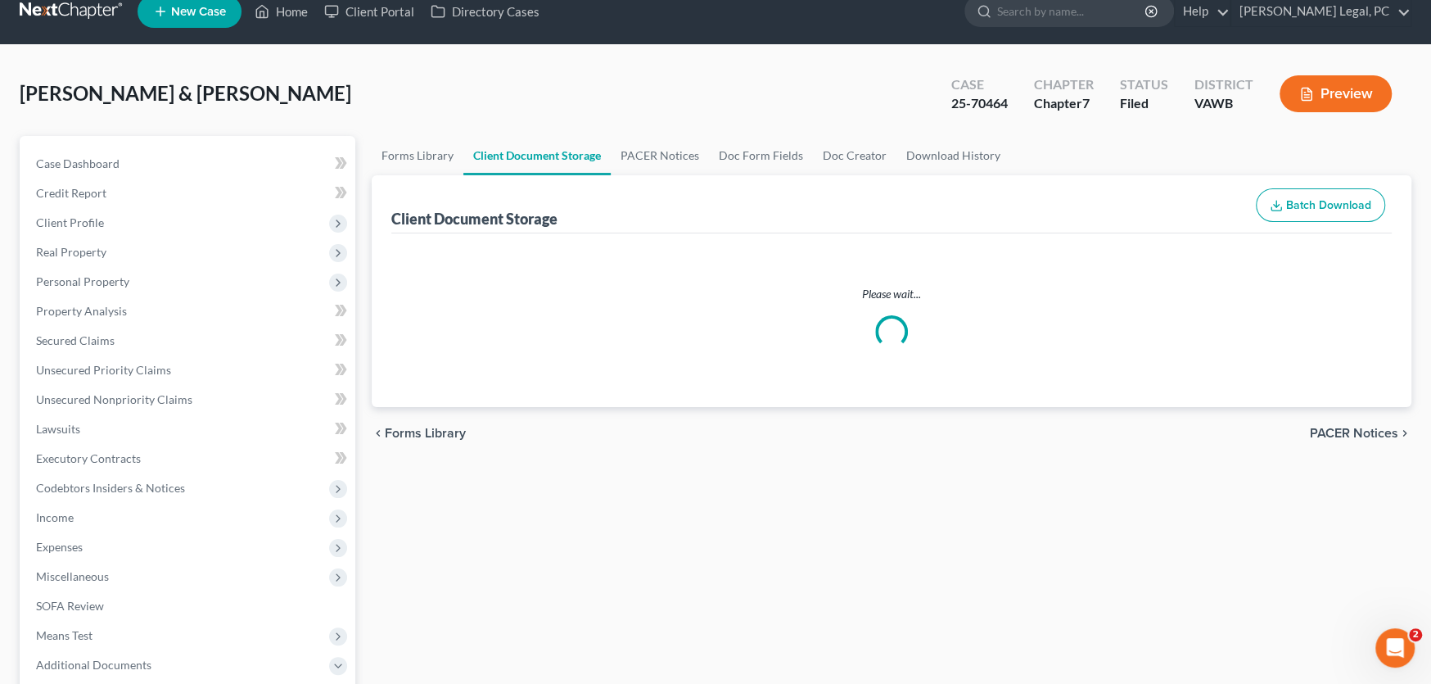
select select "0"
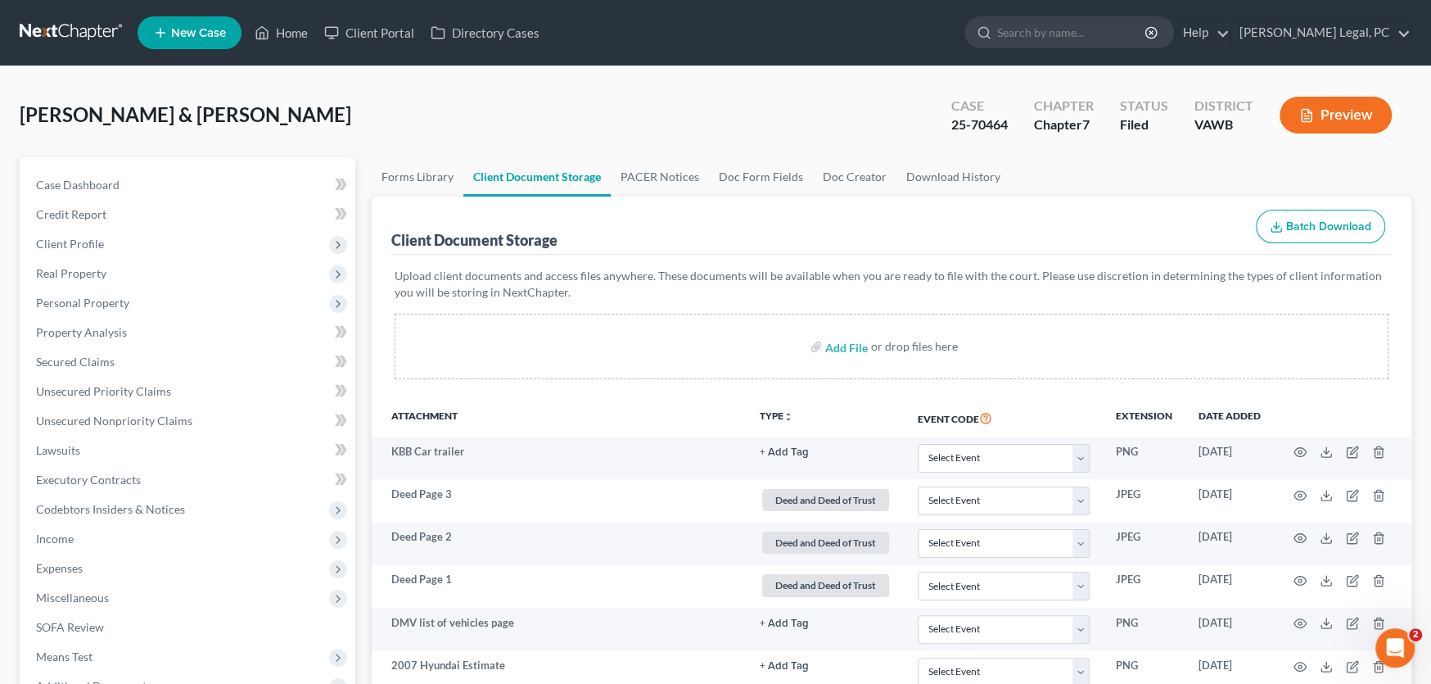
click at [55, 15] on nav "Home New Case Client Portal Directory Cases Farthing Legal, PC rachel@farthing.…" at bounding box center [715, 33] width 1431 height 66
click at [58, 25] on link at bounding box center [72, 32] width 105 height 29
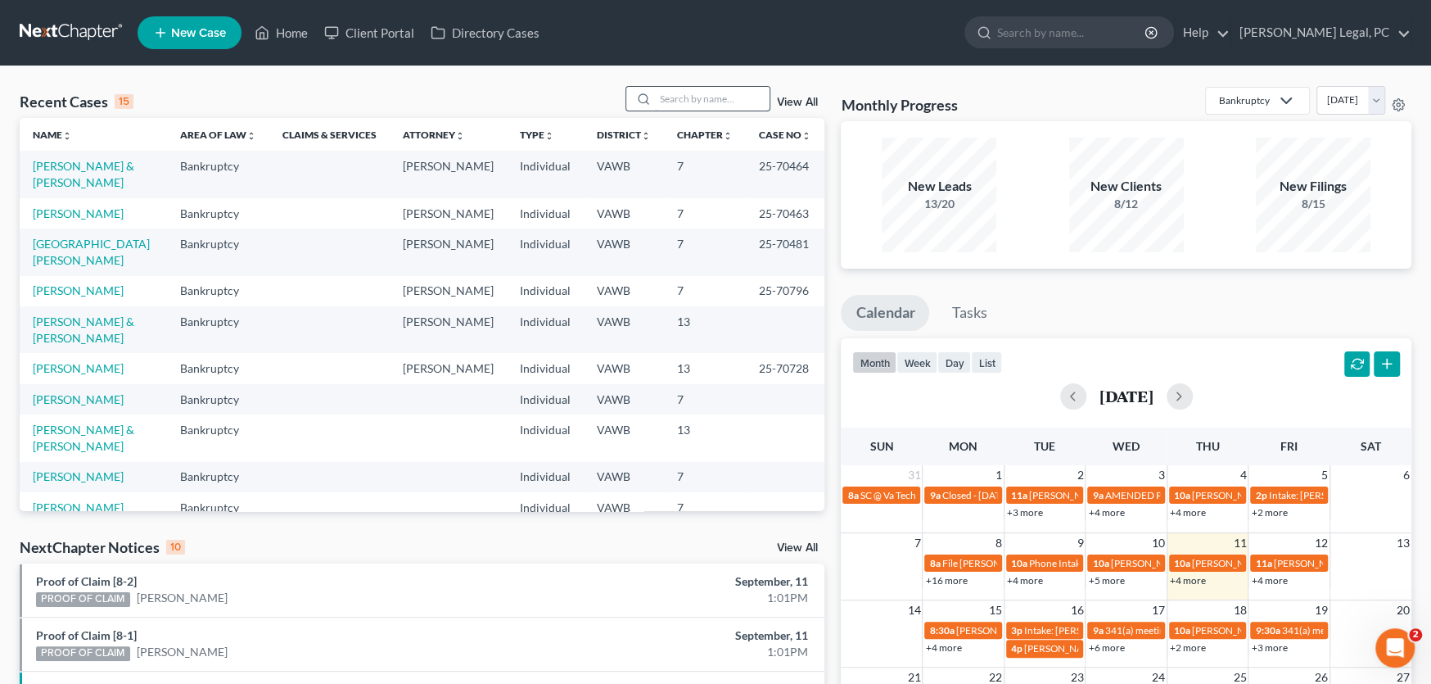
click at [691, 99] on input "search" at bounding box center [712, 99] width 115 height 24
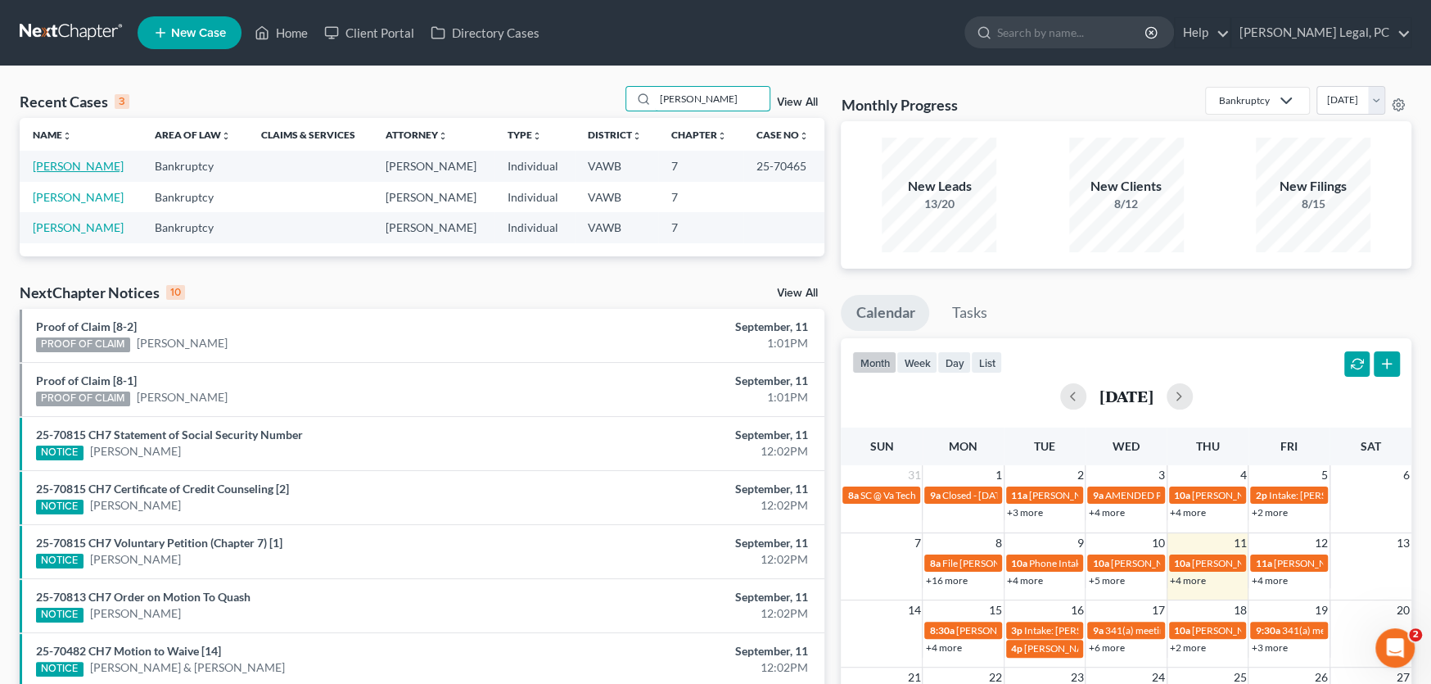
type input "[PERSON_NAME]"
click at [81, 165] on link "[PERSON_NAME]" at bounding box center [78, 166] width 91 height 14
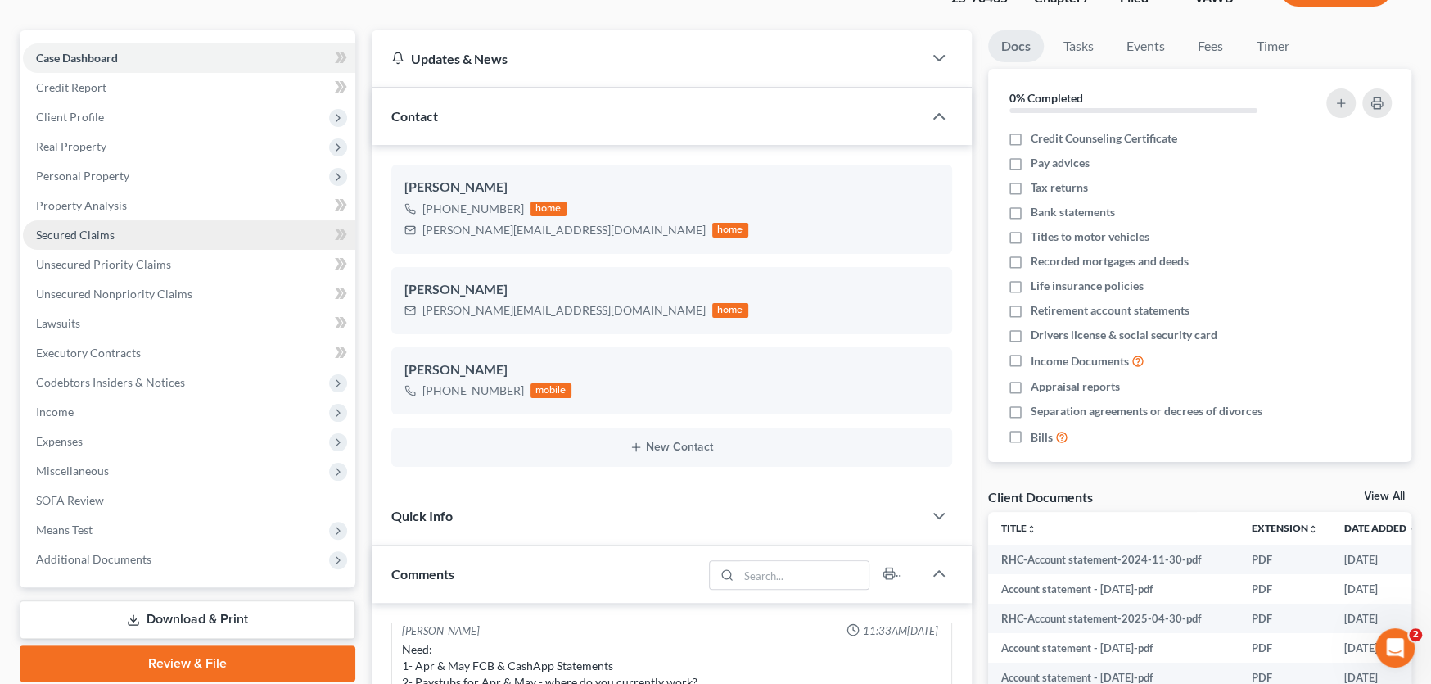
scroll to position [246, 0]
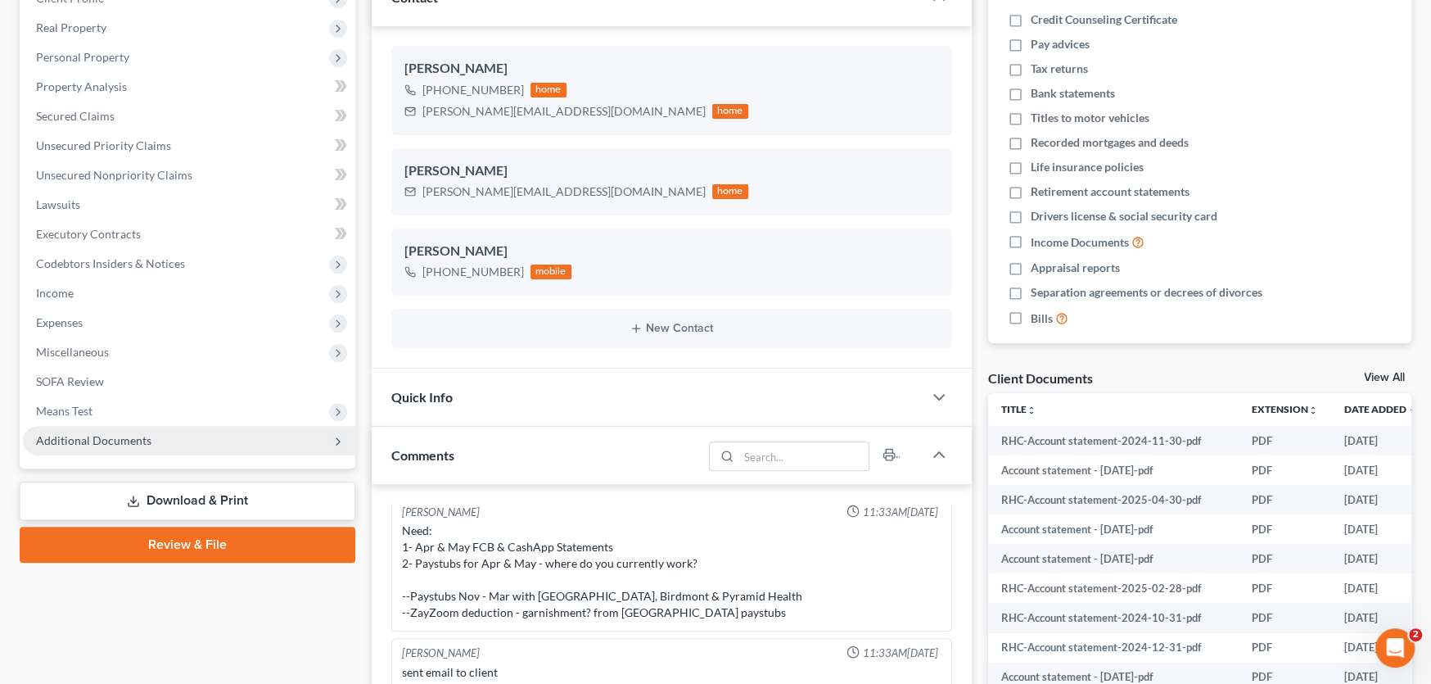
click at [97, 434] on span "Additional Documents" at bounding box center [93, 440] width 115 height 14
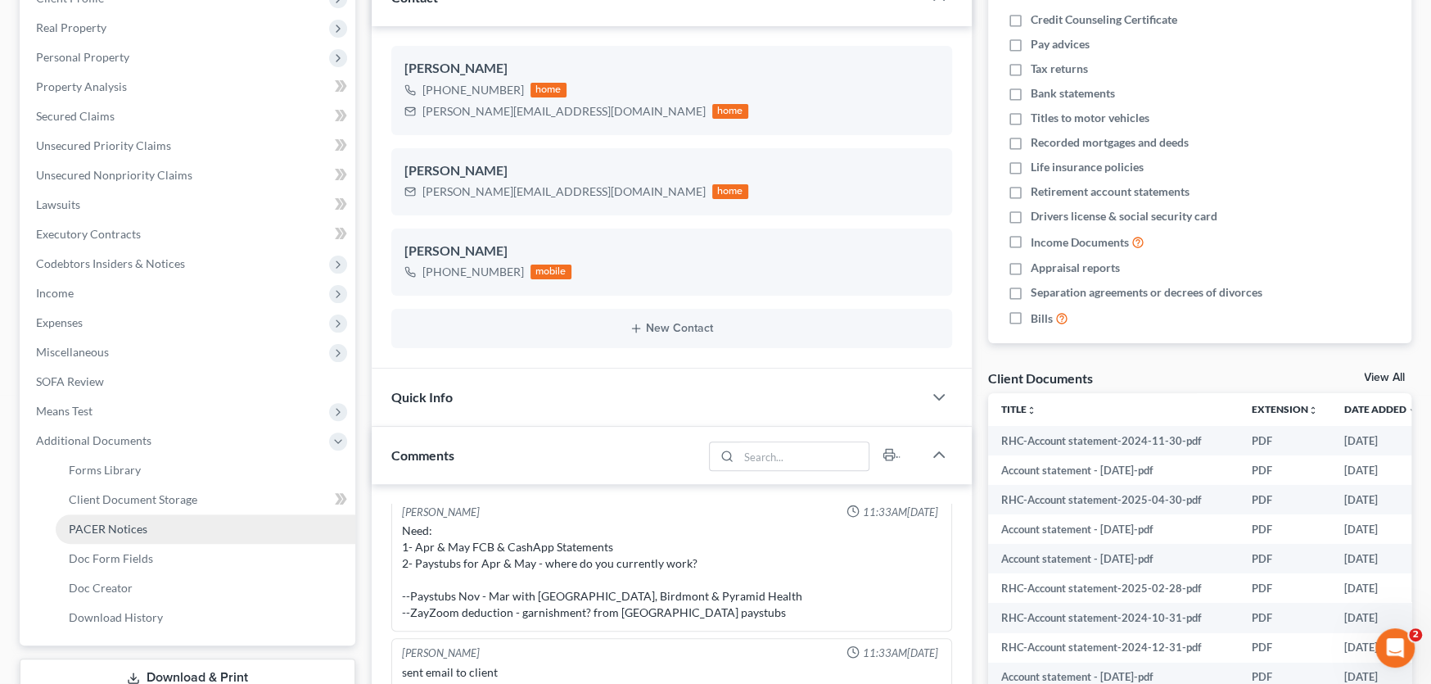
click at [112, 527] on span "PACER Notices" at bounding box center [108, 529] width 79 height 14
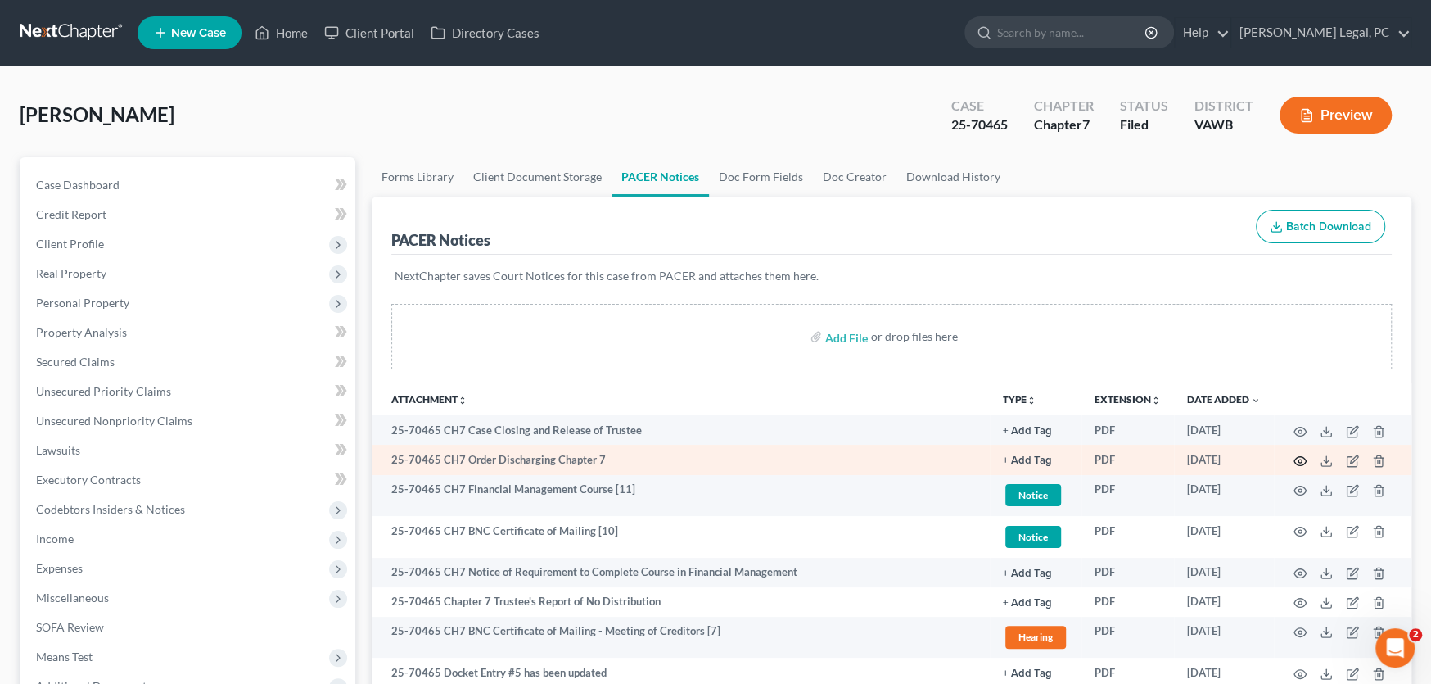
click at [1300, 459] on circle "button" at bounding box center [1300, 460] width 3 height 3
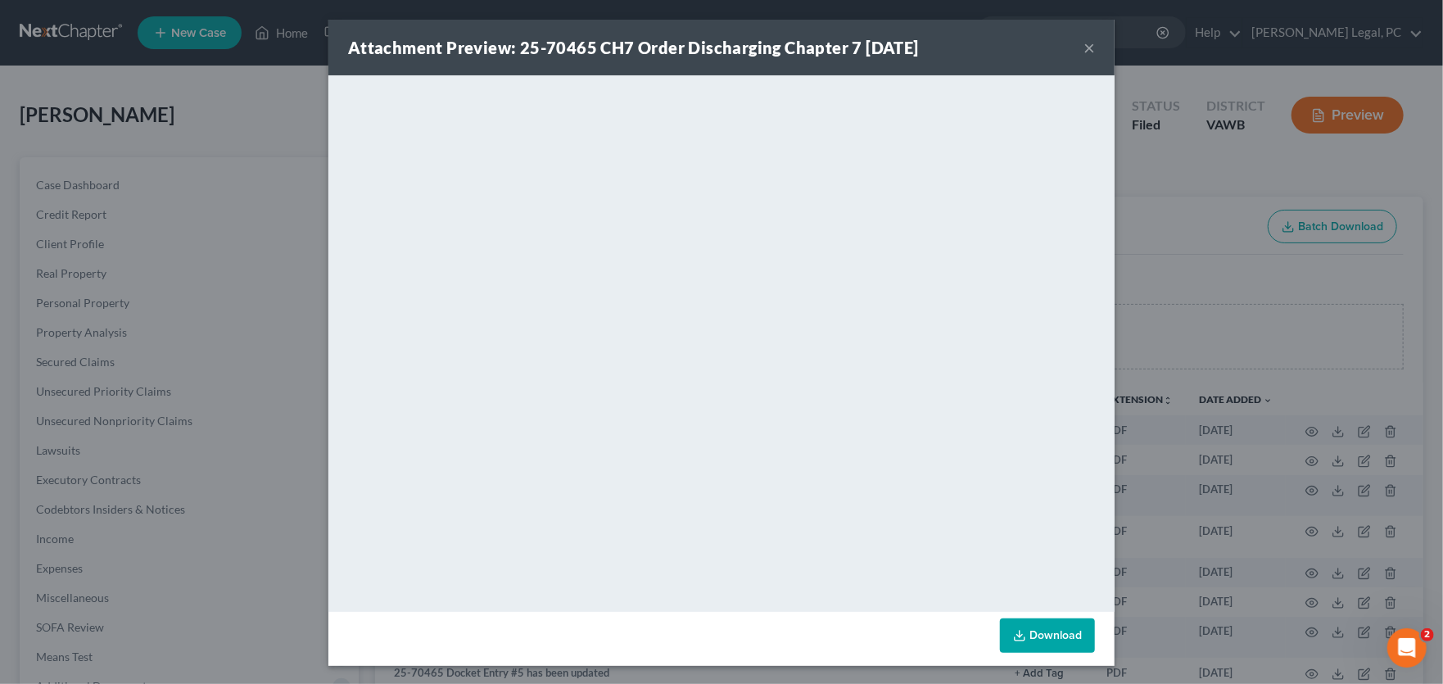
click at [1083, 43] on button "×" at bounding box center [1088, 48] width 11 height 20
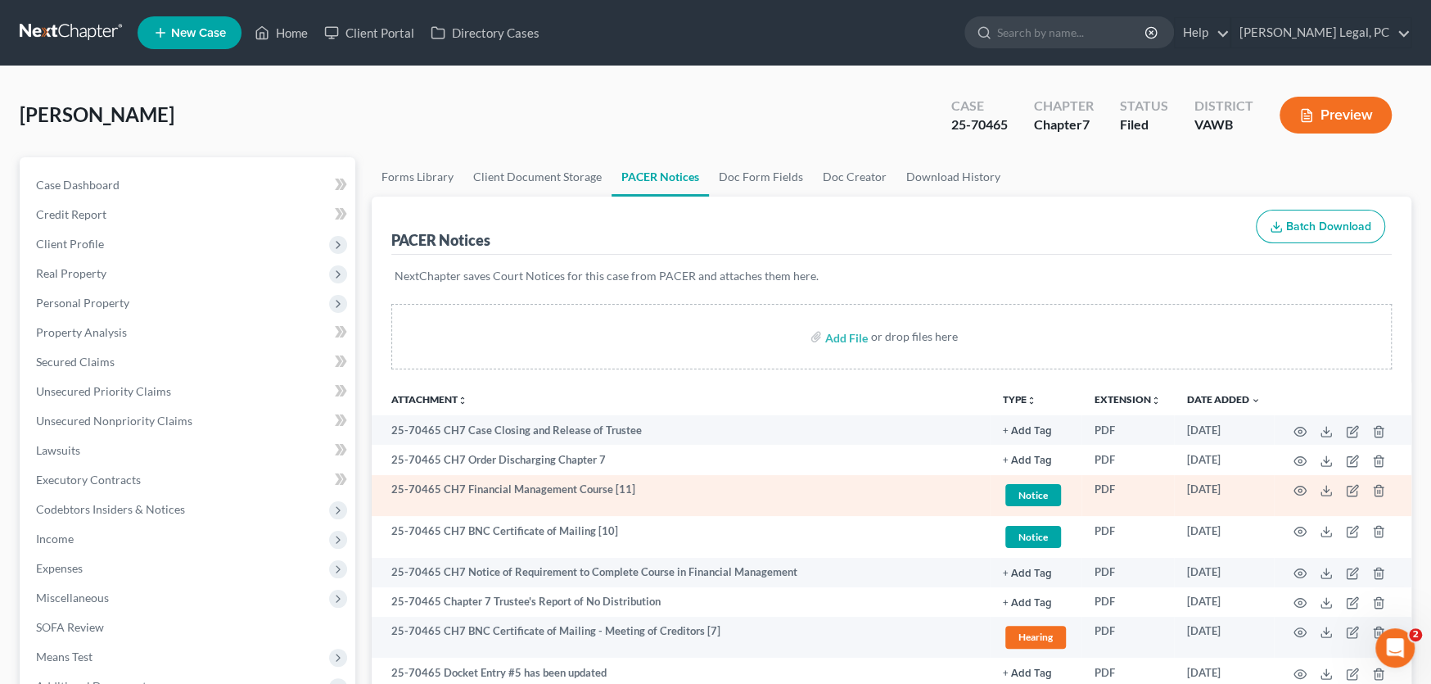
scroll to position [82, 0]
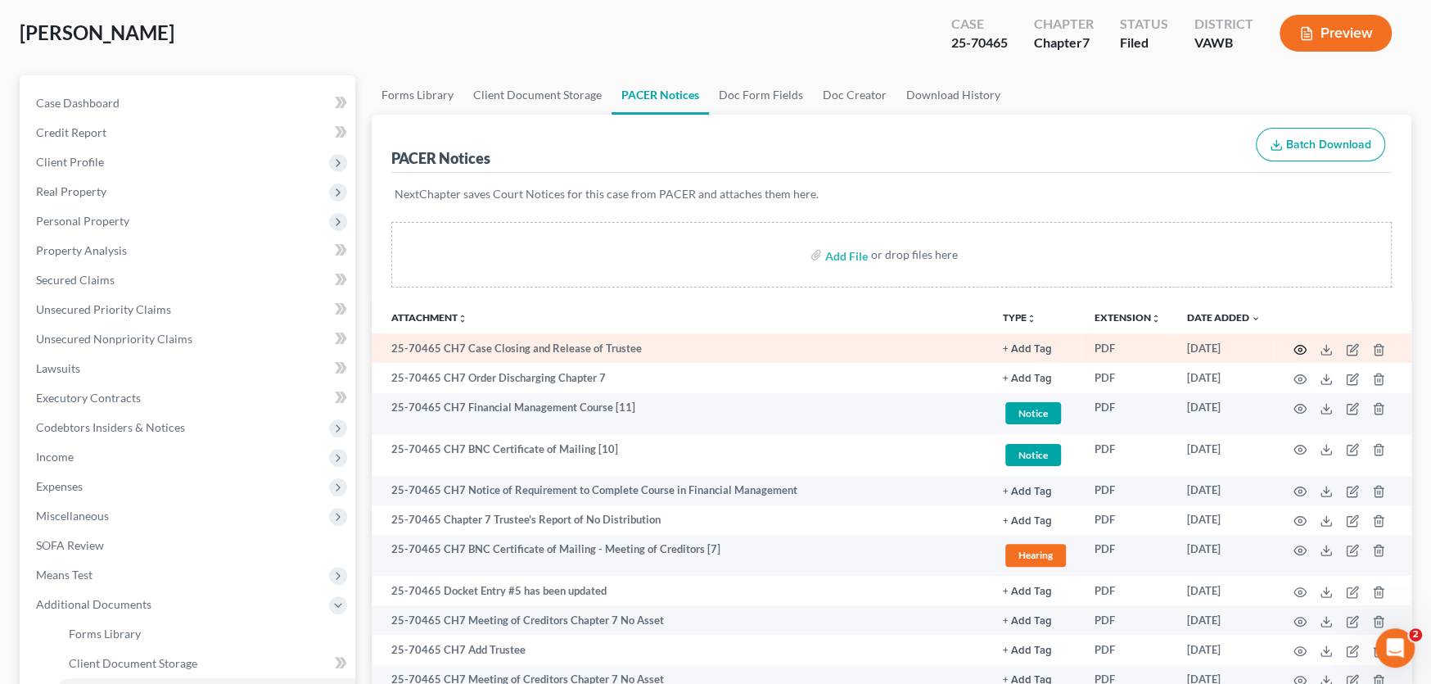
click at [1303, 346] on icon "button" at bounding box center [1300, 349] width 13 height 13
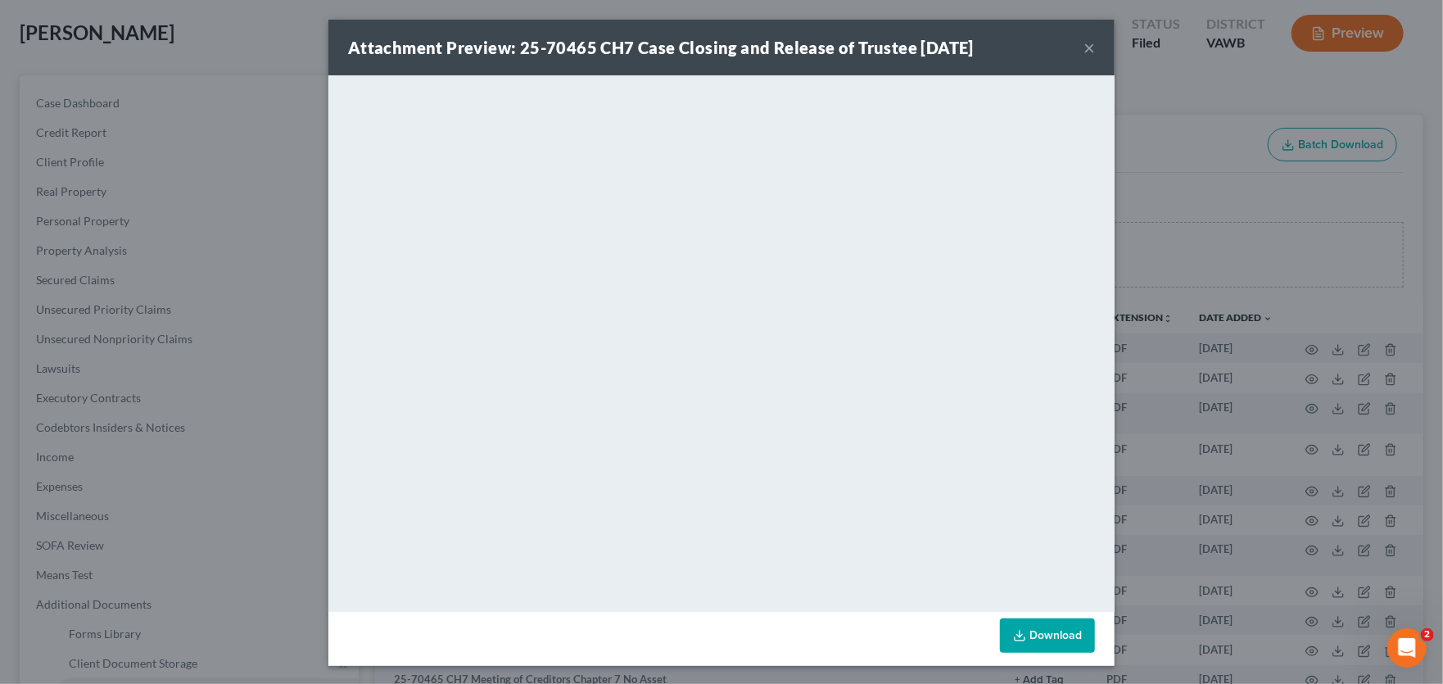
click at [1087, 46] on button "×" at bounding box center [1088, 48] width 11 height 20
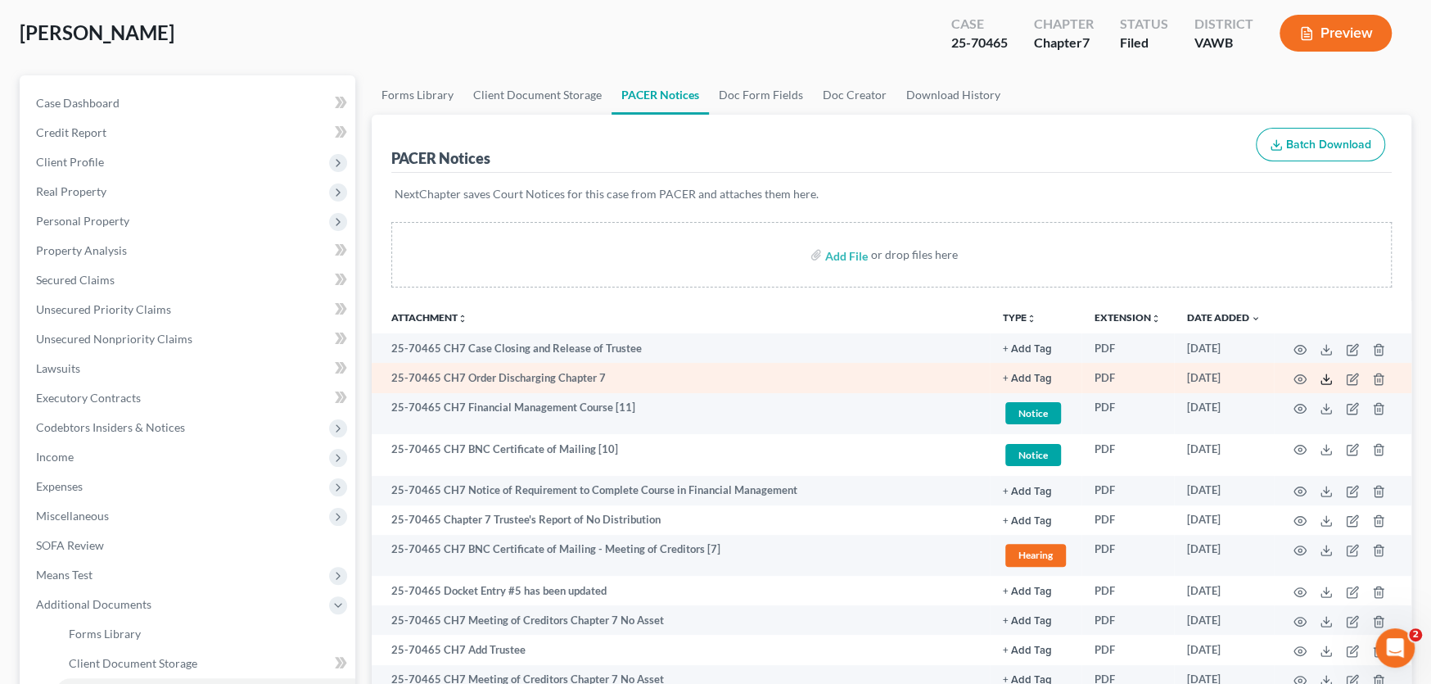
click at [1326, 377] on line at bounding box center [1326, 377] width 0 height 7
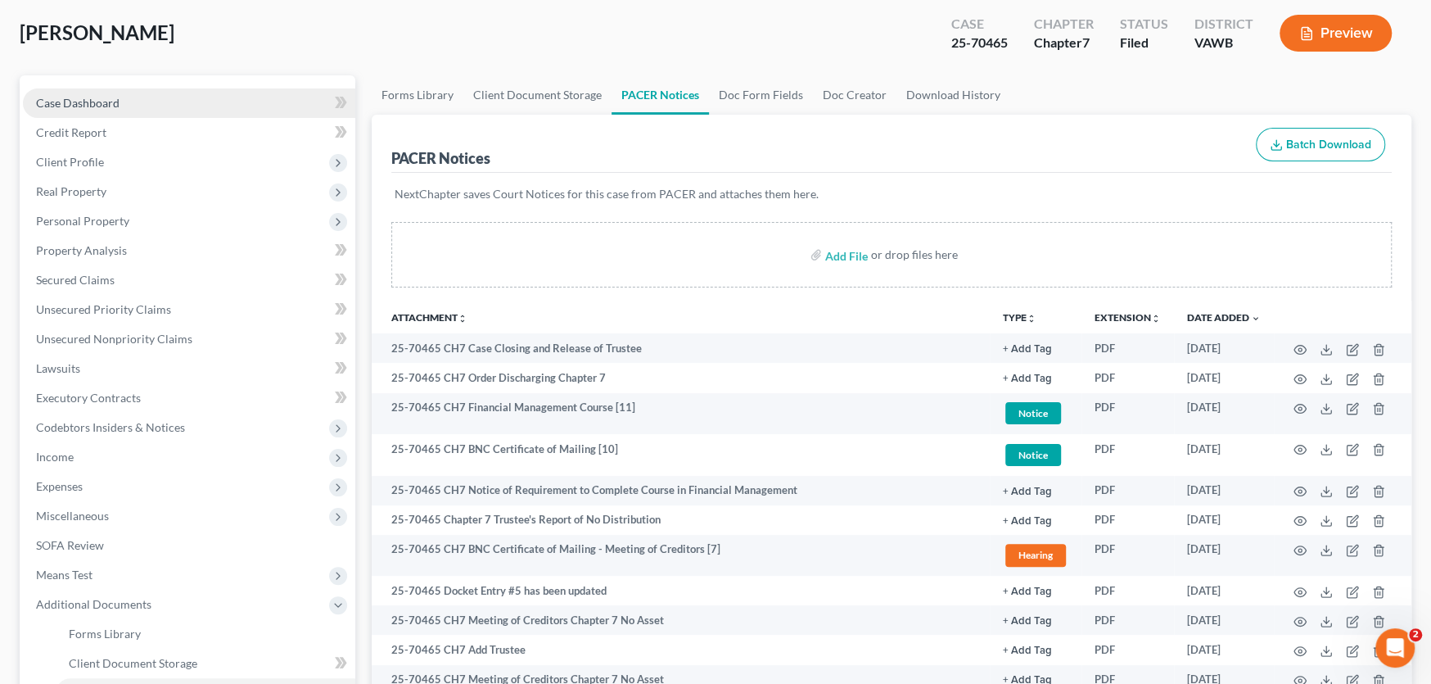
click at [65, 99] on span "Case Dashboard" at bounding box center [78, 103] width 84 height 14
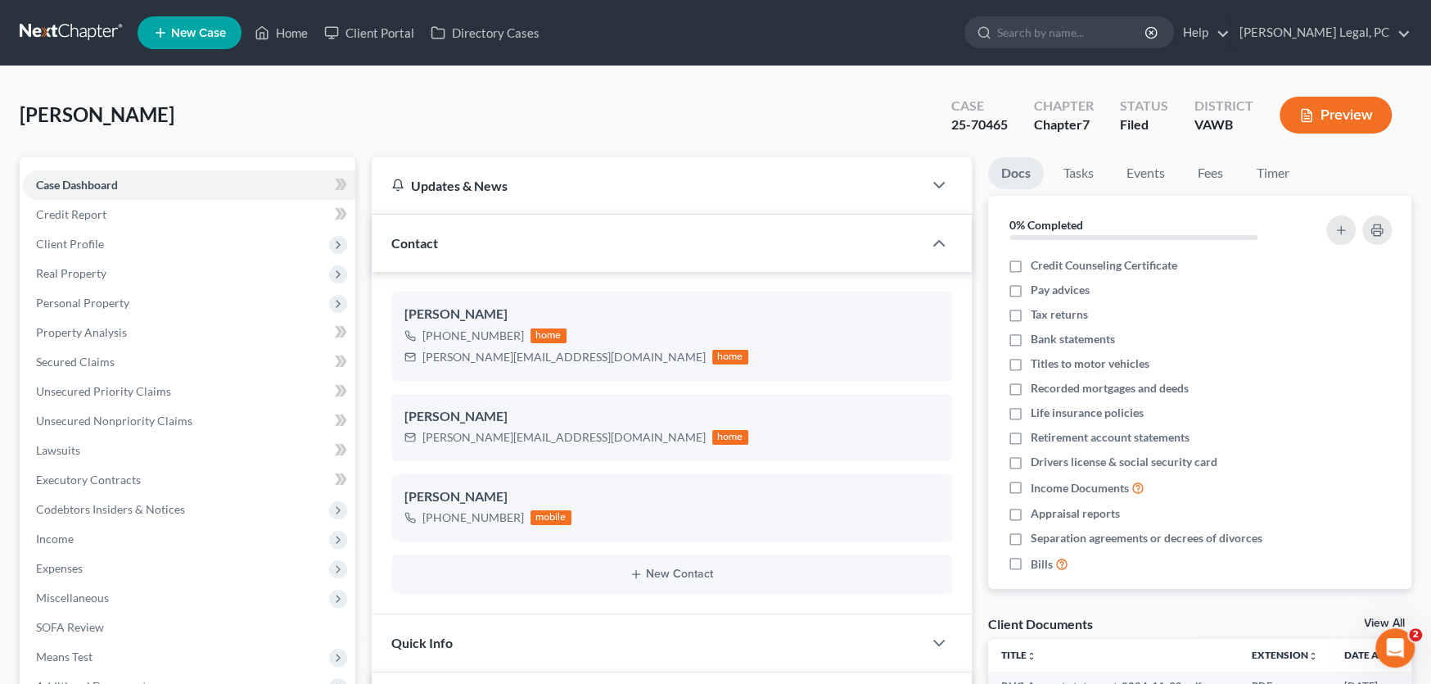
scroll to position [882, 0]
drag, startPoint x: 576, startPoint y: 355, endPoint x: 424, endPoint y: 361, distance: 151.6
click at [424, 361] on div "dunford.dillon456@yahoo.com" at bounding box center [563, 357] width 283 height 16
copy div "dunford.dillon456@yahoo.com"
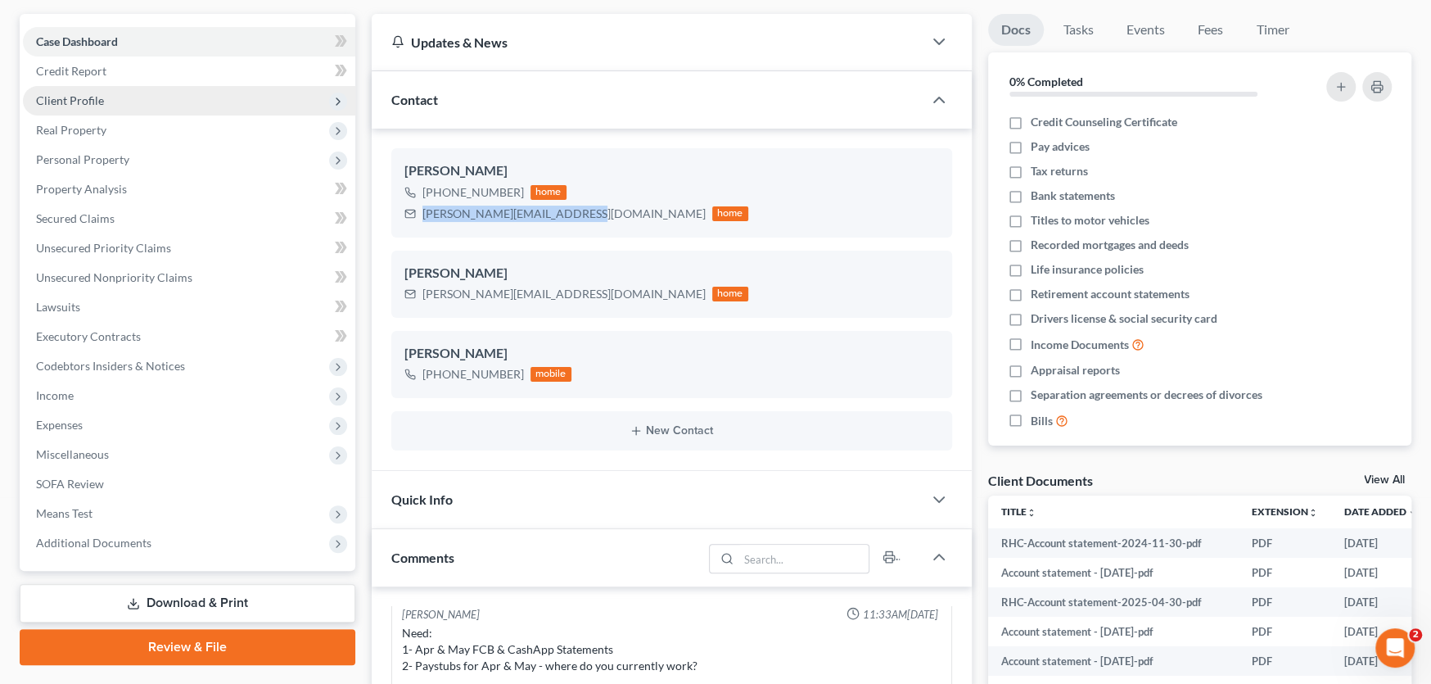
scroll to position [246, 0]
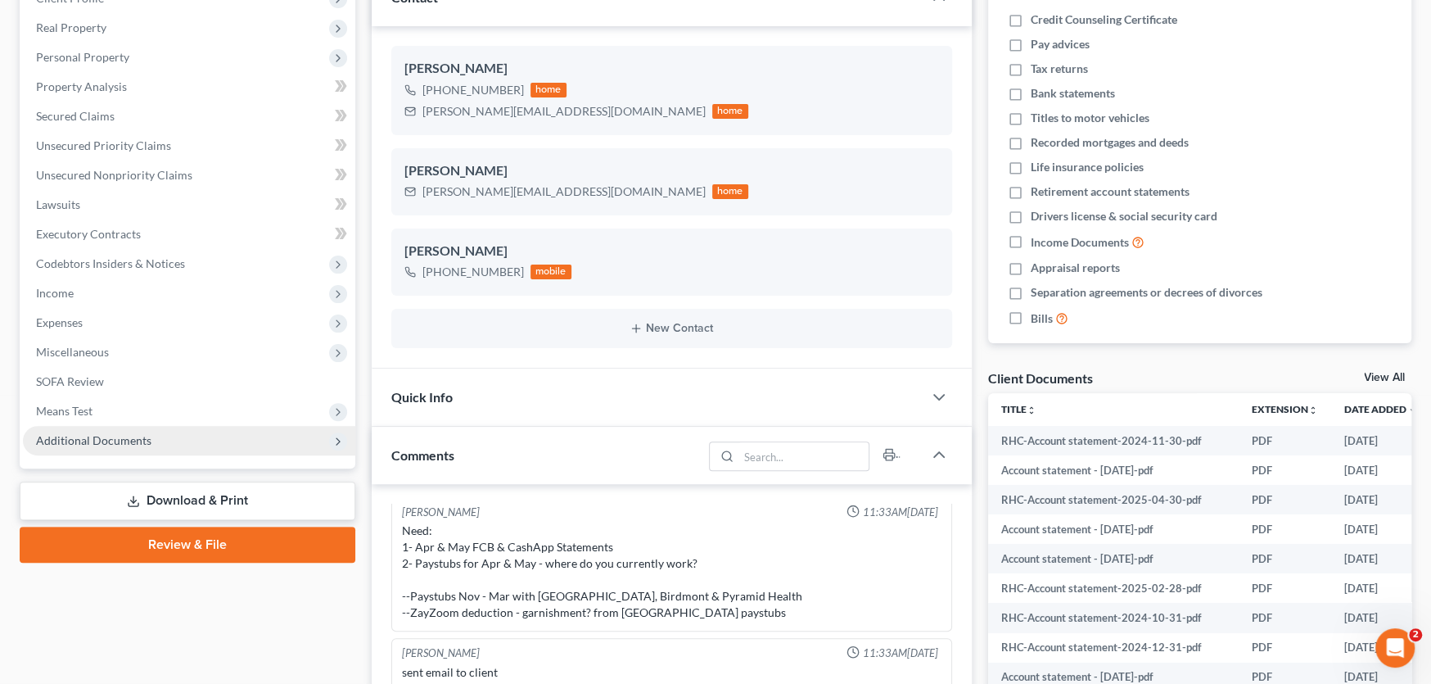
click at [117, 437] on span "Additional Documents" at bounding box center [93, 440] width 115 height 14
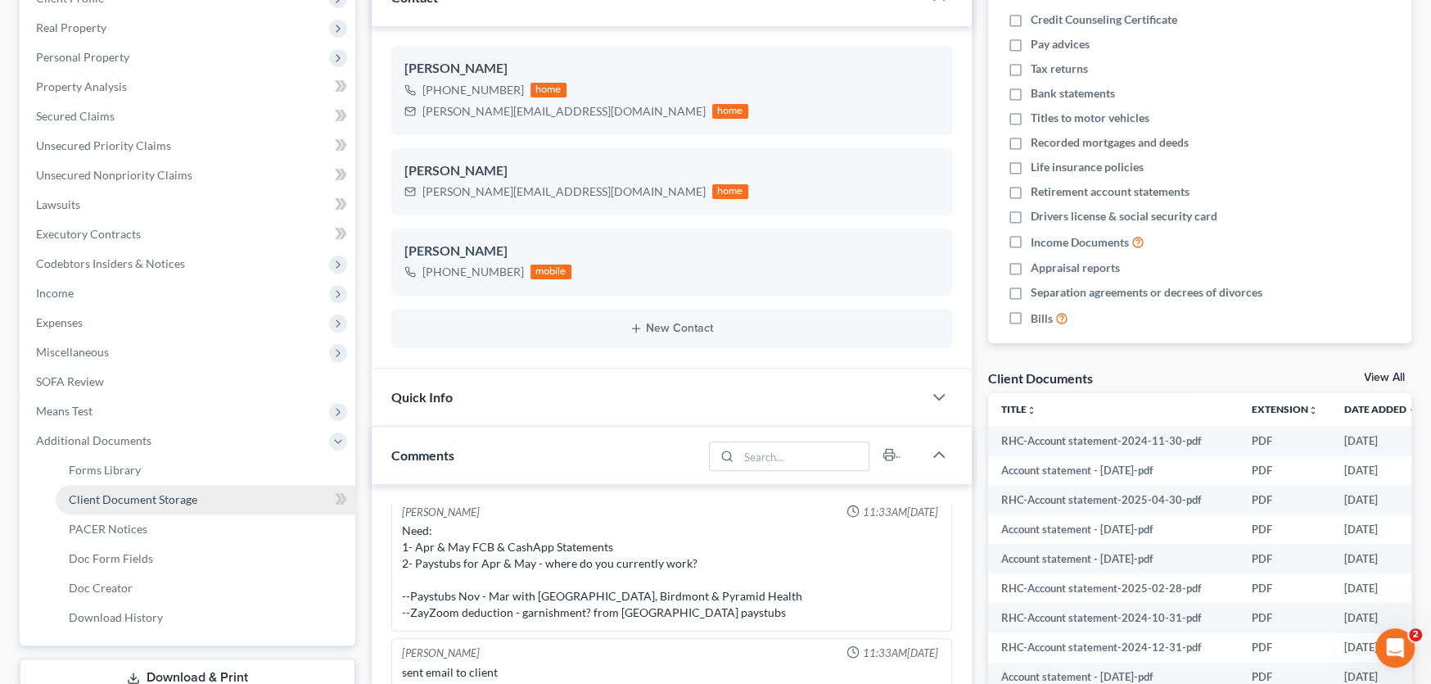
click at [183, 499] on span "Client Document Storage" at bounding box center [133, 499] width 129 height 14
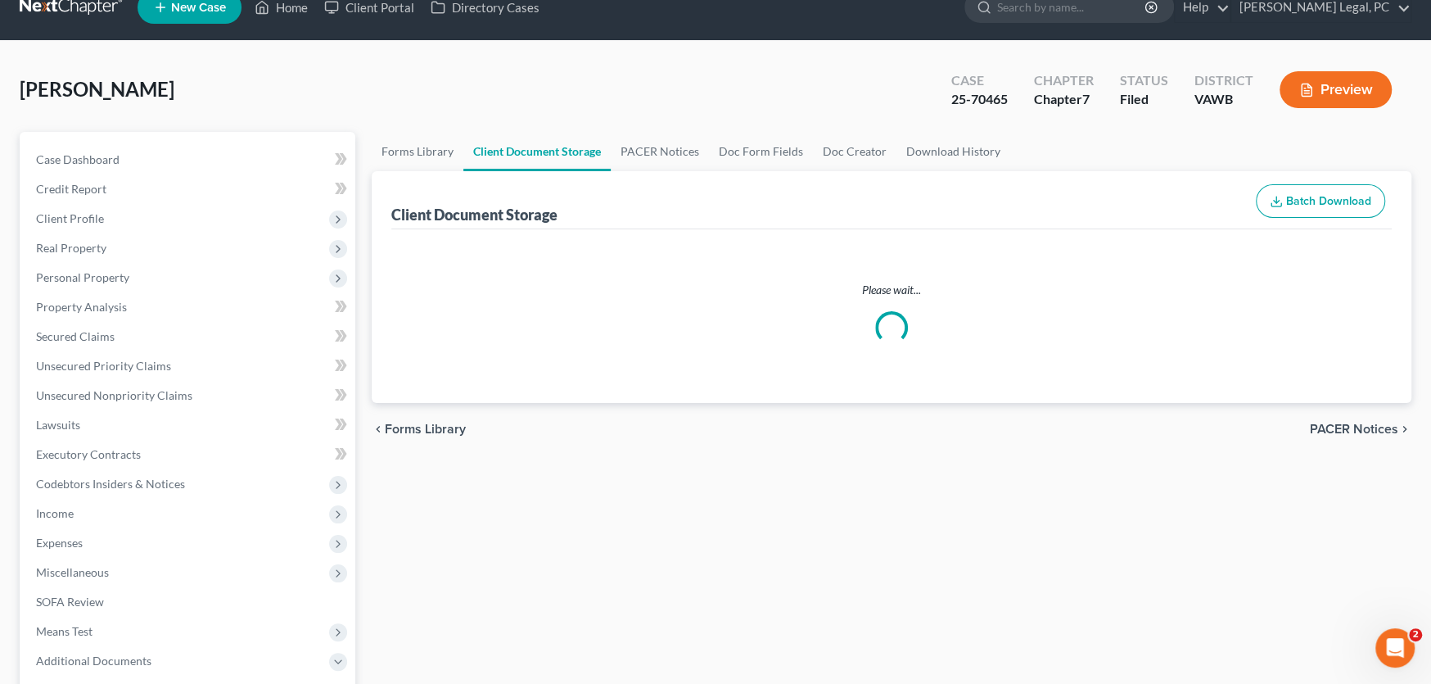
scroll to position [5, 0]
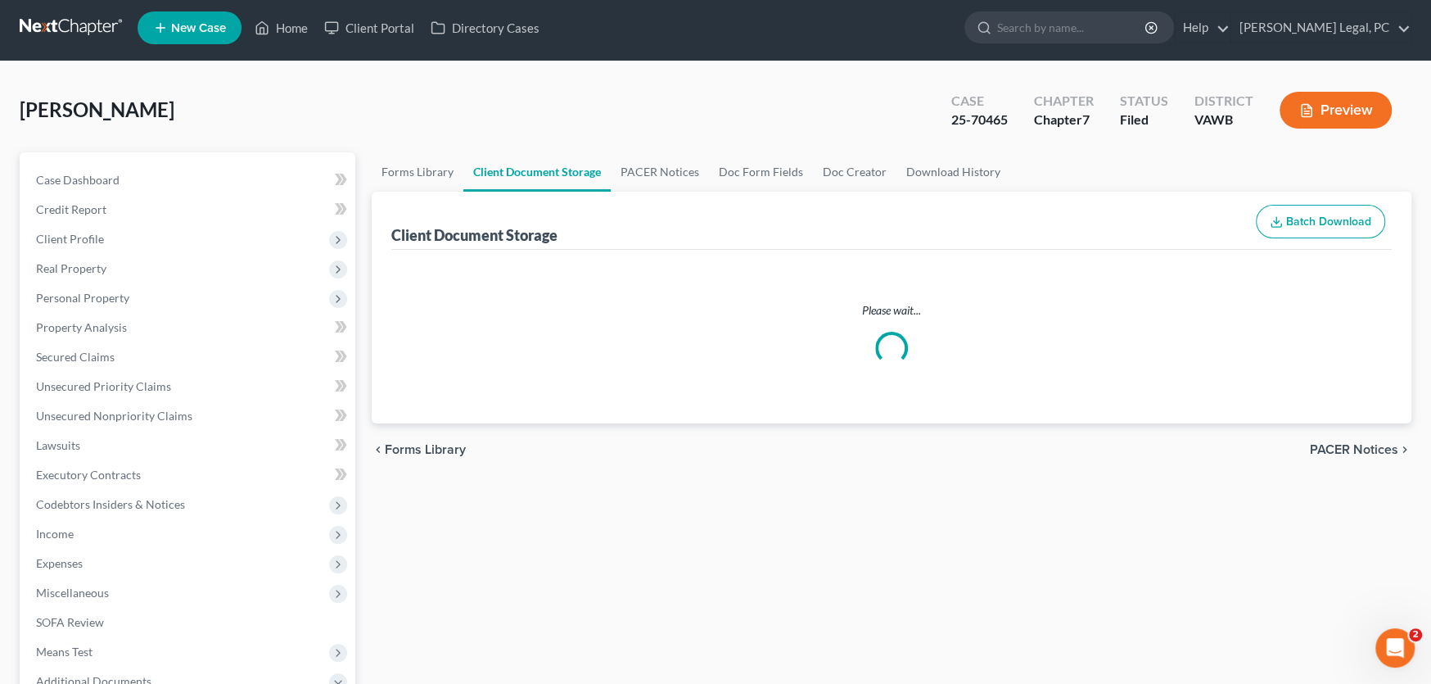
select select "0"
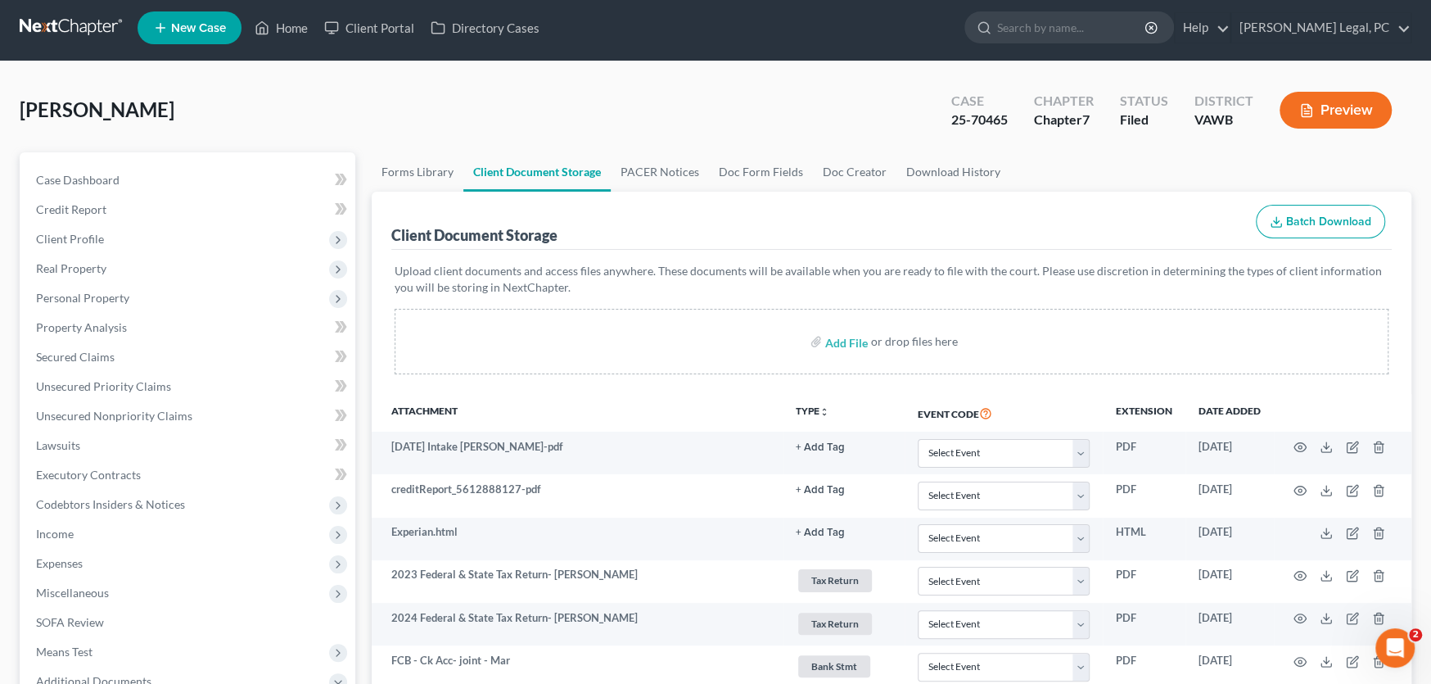
scroll to position [0, 0]
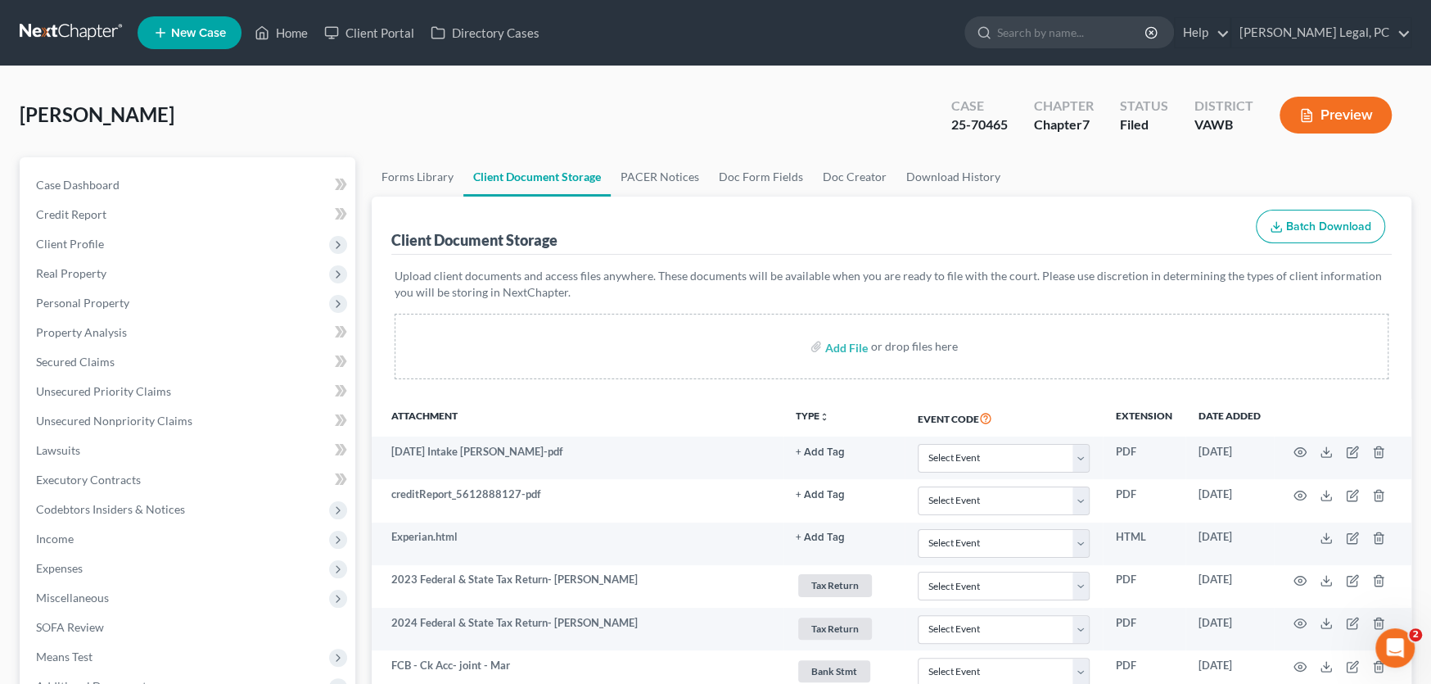
select select "0"
click at [80, 30] on link at bounding box center [72, 32] width 105 height 29
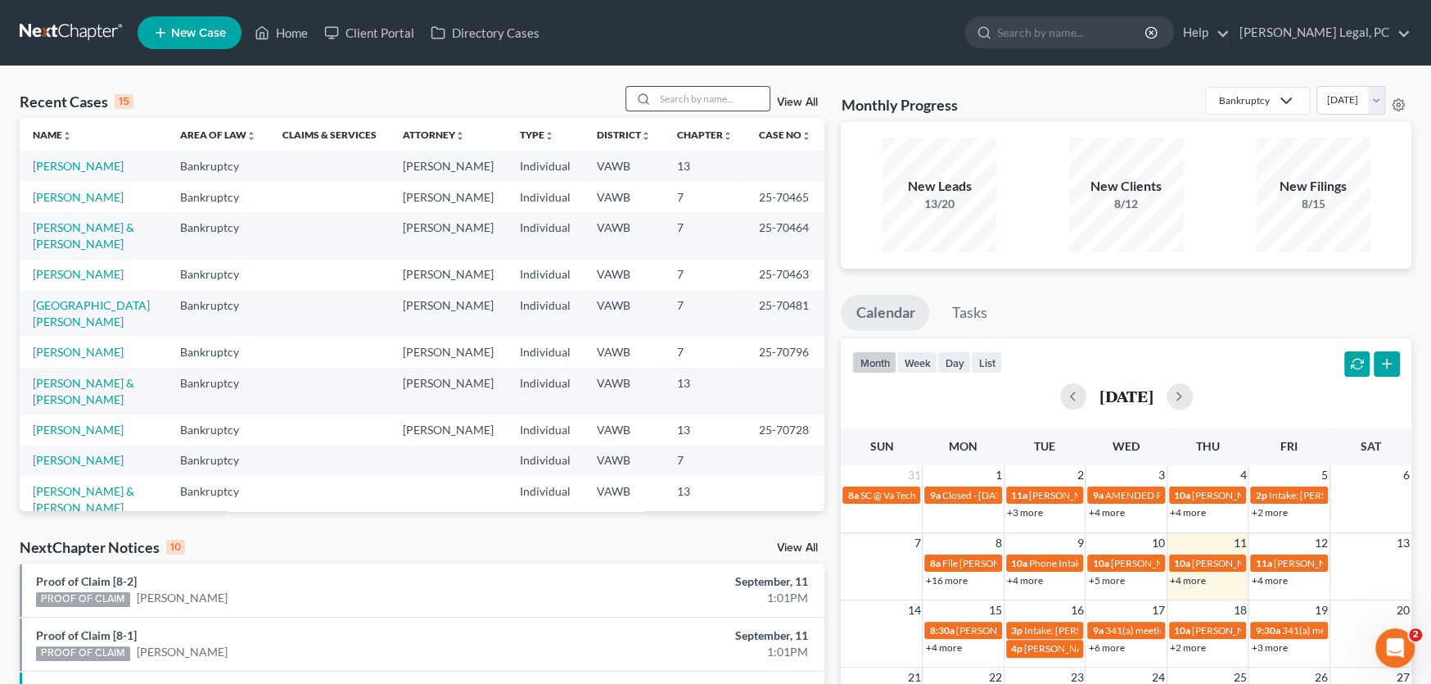
click at [664, 97] on input "search" at bounding box center [712, 99] width 115 height 24
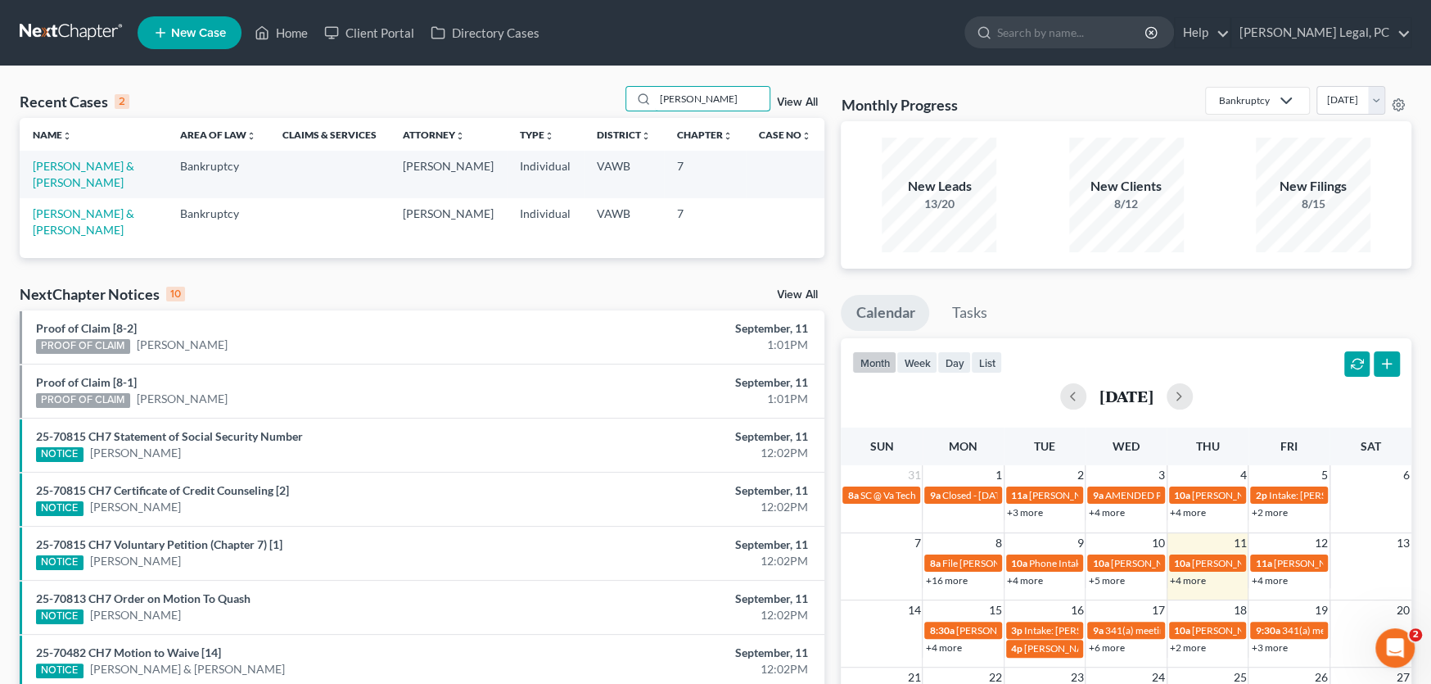
type input "[PERSON_NAME]"
click at [87, 170] on link "[PERSON_NAME] & [PERSON_NAME]" at bounding box center [84, 174] width 102 height 30
